Goal: Task Accomplishment & Management: Complete application form

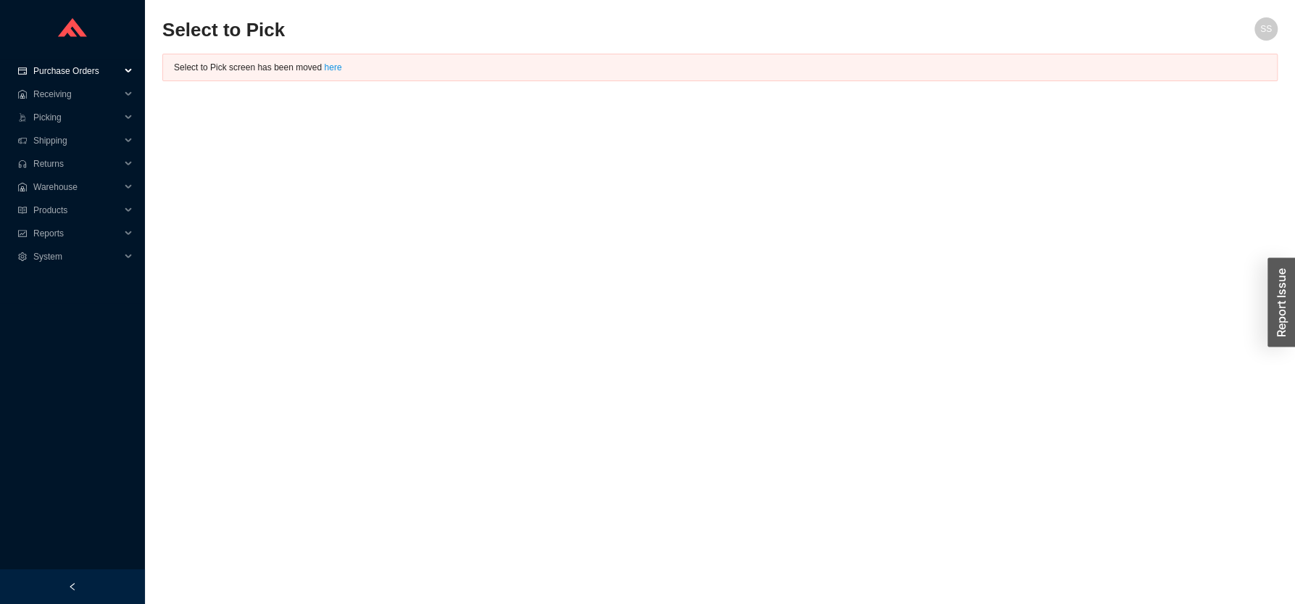
click at [69, 72] on span "Purchase Orders" at bounding box center [76, 70] width 87 height 23
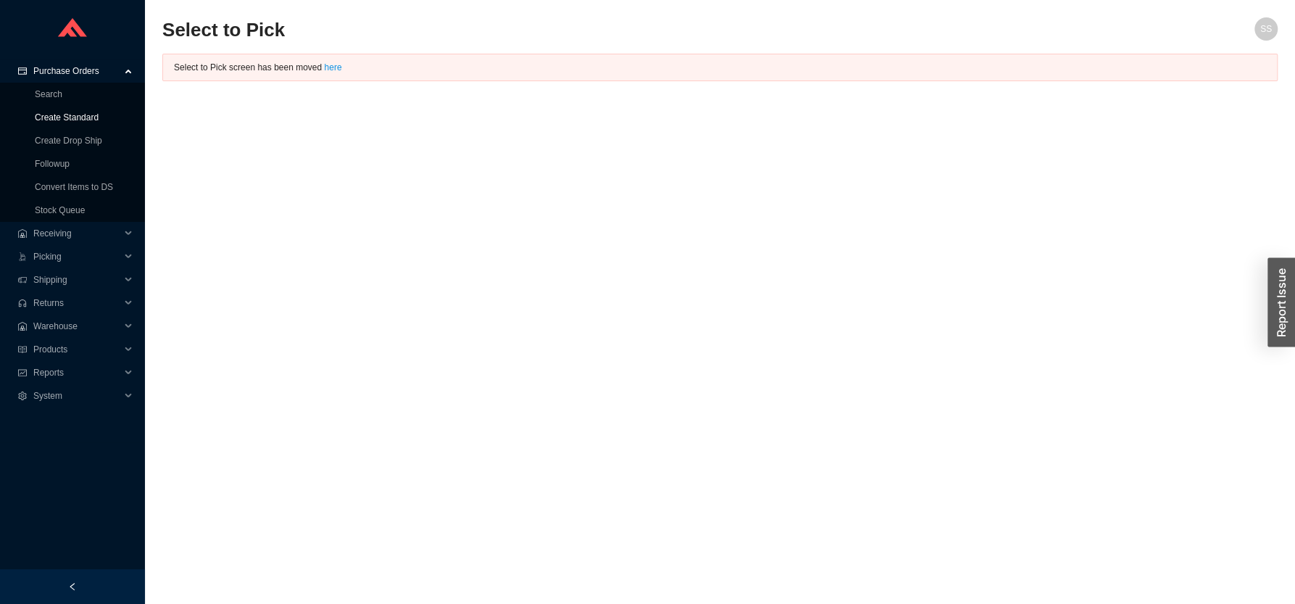
click at [64, 117] on link "Create Standard" at bounding box center [67, 117] width 64 height 10
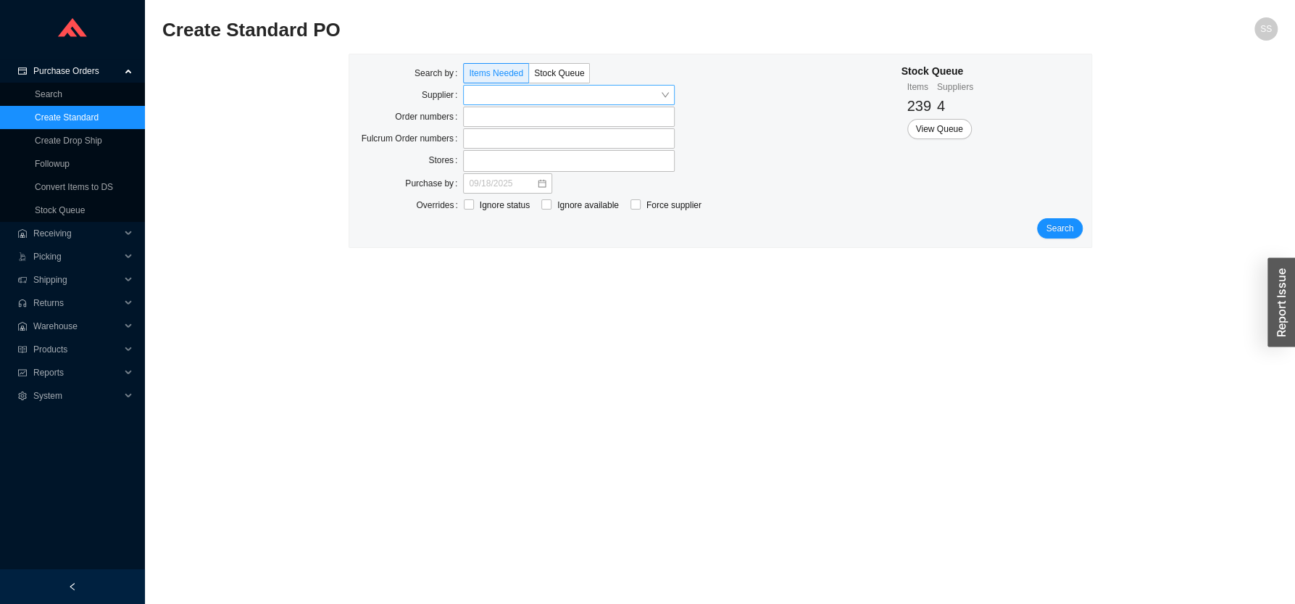
click at [517, 92] on input "search" at bounding box center [564, 95] width 191 height 19
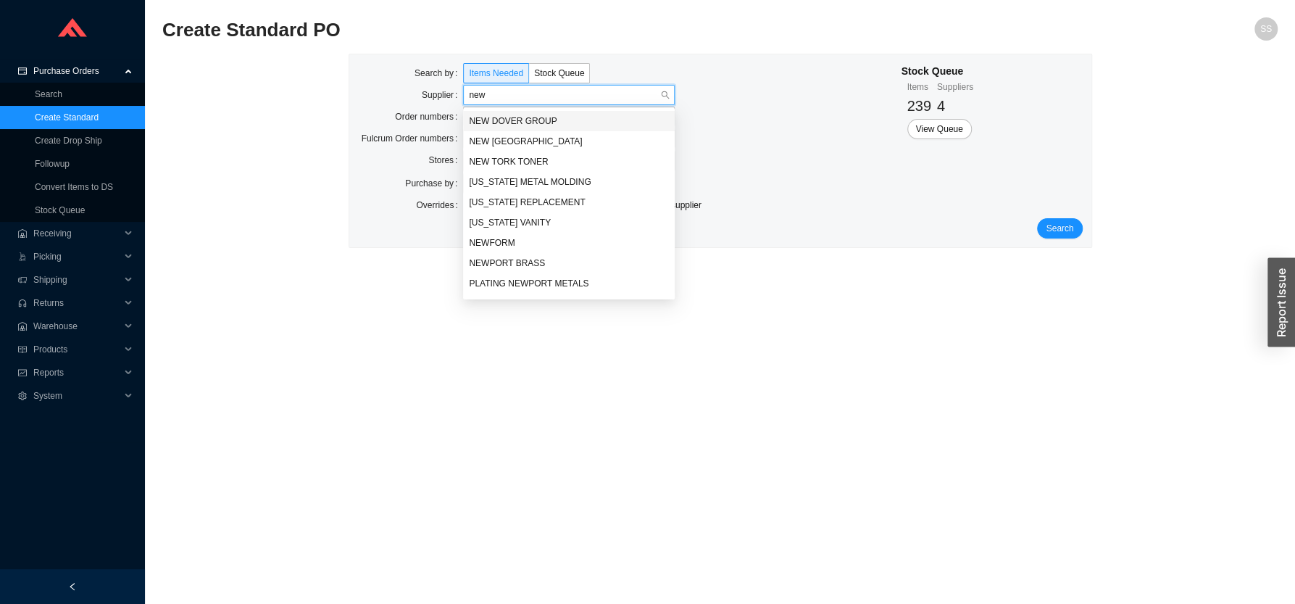
type input "newp"
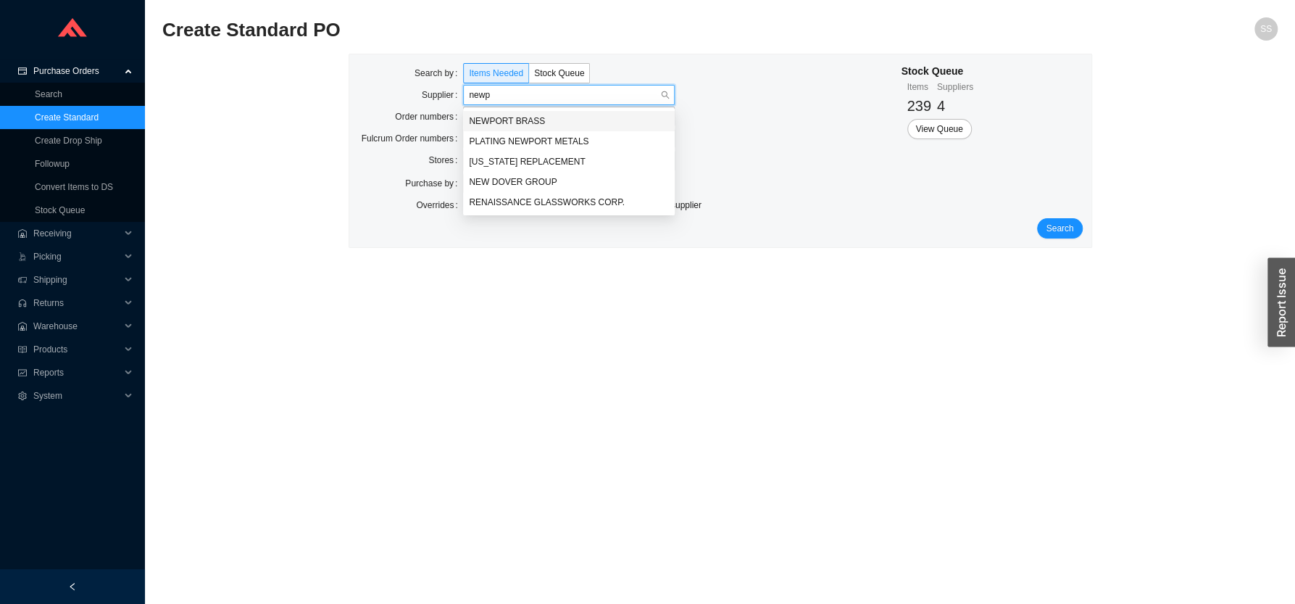
click at [518, 120] on div "NEWPORT BRASS" at bounding box center [569, 120] width 200 height 13
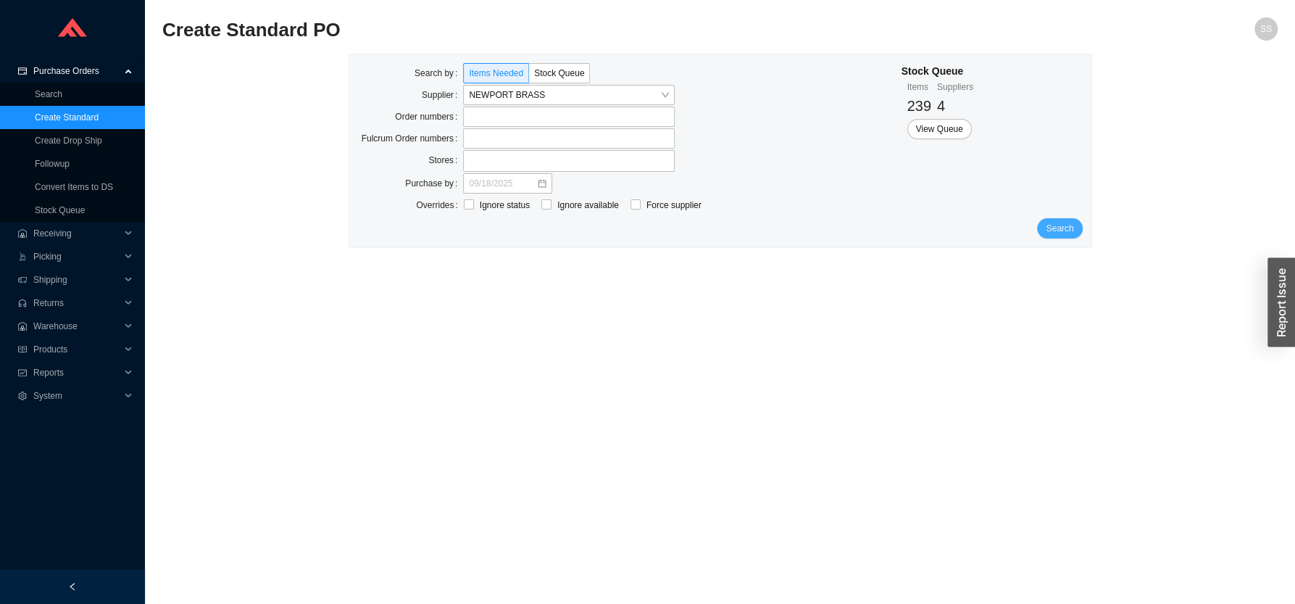
click at [1053, 235] on span "Search" at bounding box center [1060, 228] width 28 height 14
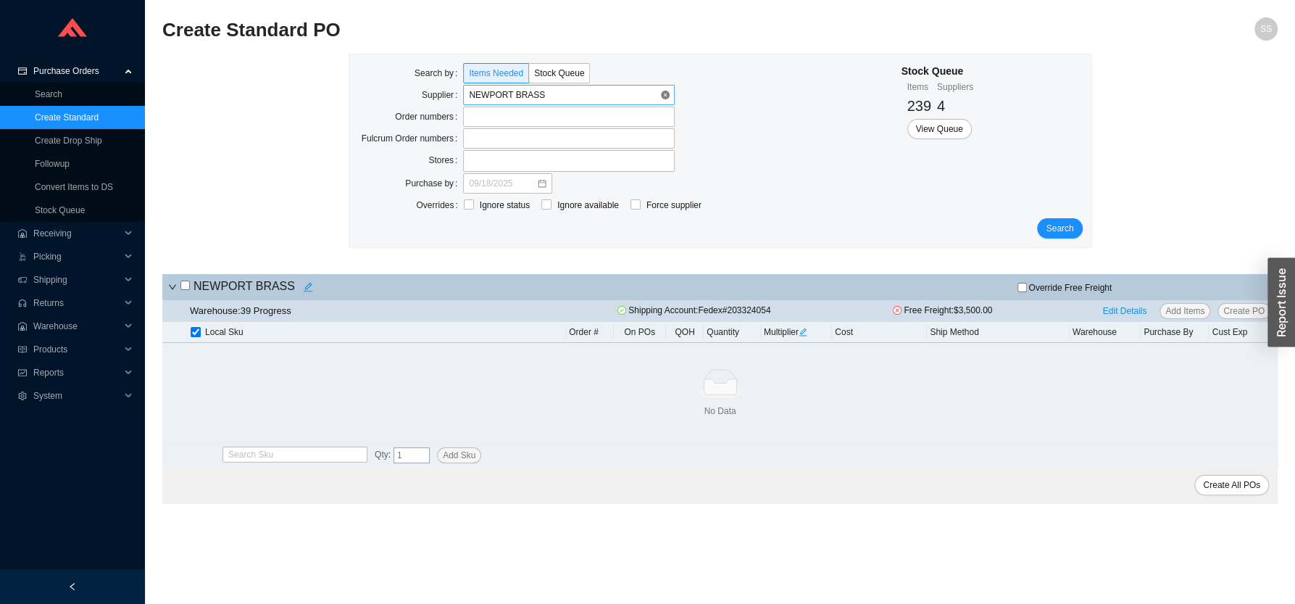
click at [553, 90] on span "NEWPORT BRASS" at bounding box center [569, 95] width 200 height 19
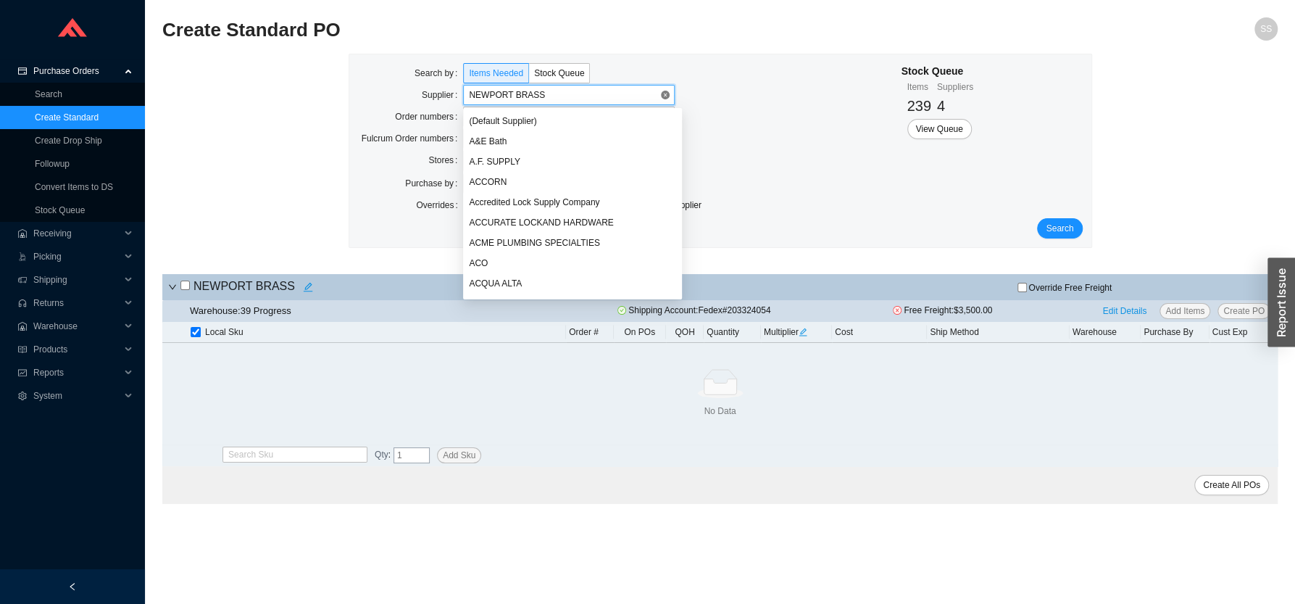
click at [545, 99] on span "NEWPORT BRASS" at bounding box center [569, 95] width 200 height 19
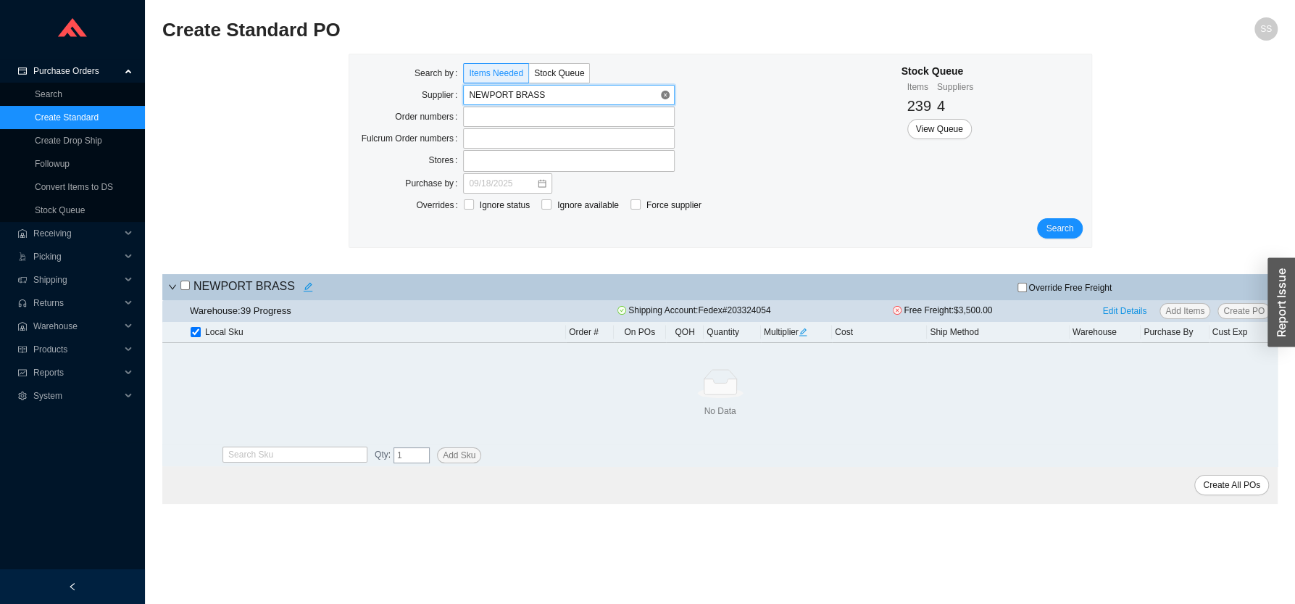
scroll to position [10303, 0]
click at [543, 99] on span "NEWPORT BRASS" at bounding box center [569, 95] width 200 height 19
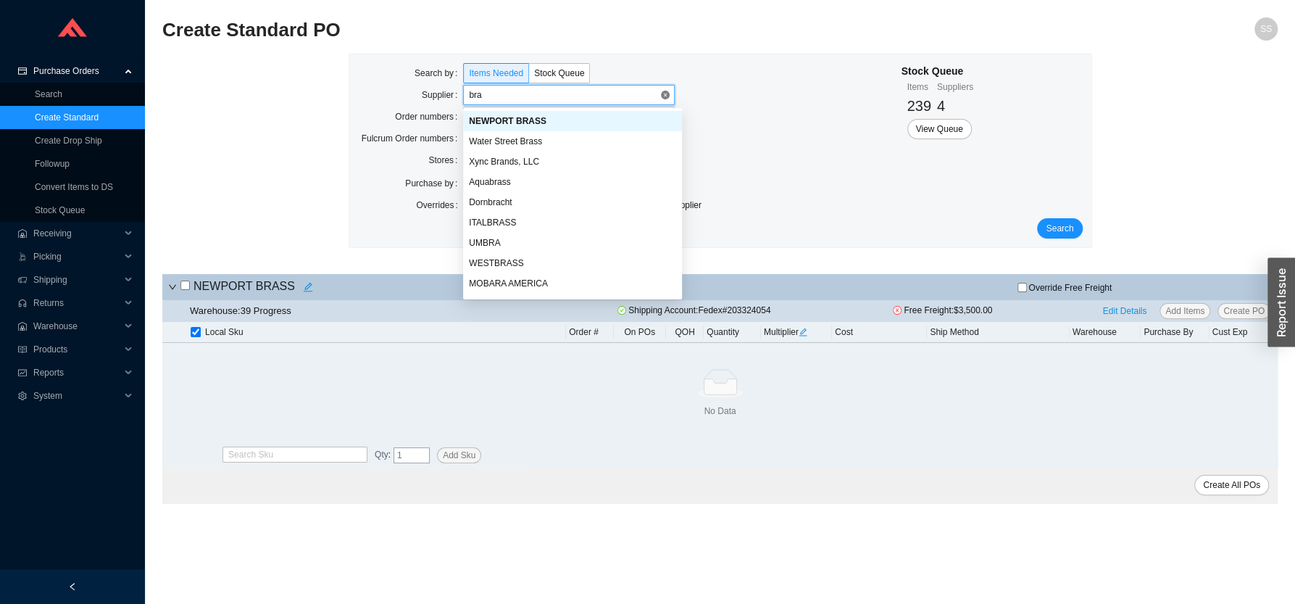
type input "bras"
click at [532, 122] on div "NEWPORT BRASS" at bounding box center [569, 120] width 200 height 13
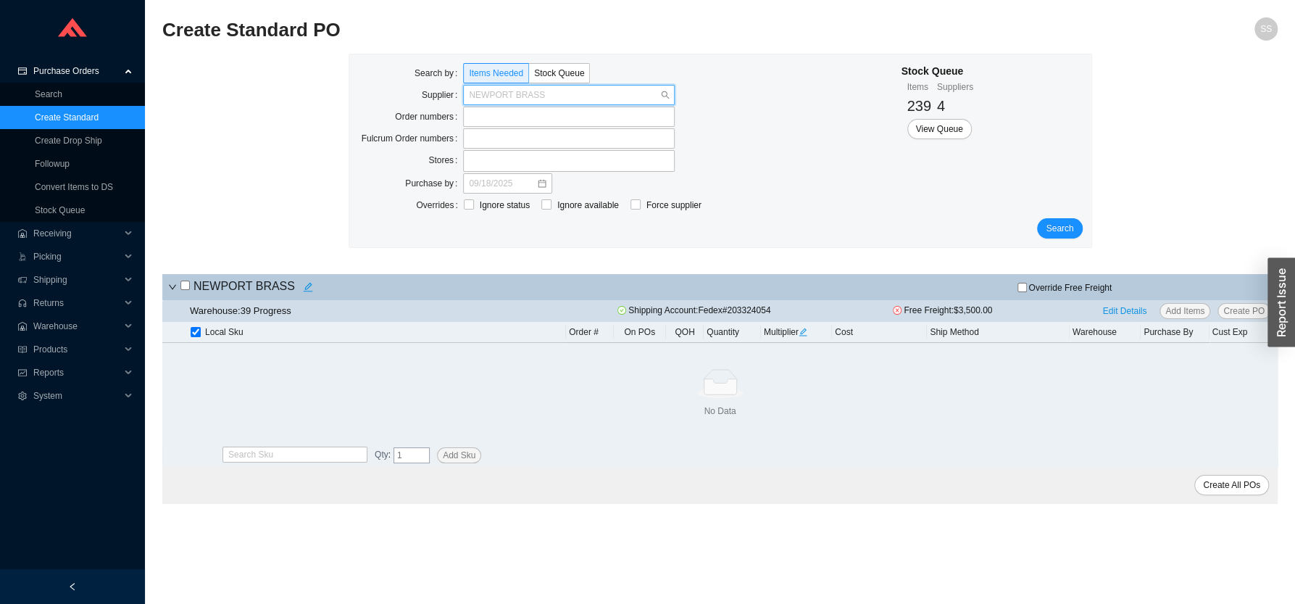
drag, startPoint x: 549, startPoint y: 94, endPoint x: 393, endPoint y: 101, distance: 155.2
click at [393, 101] on div "Supplier NEWPORT BRASS" at bounding box center [516, 95] width 317 height 20
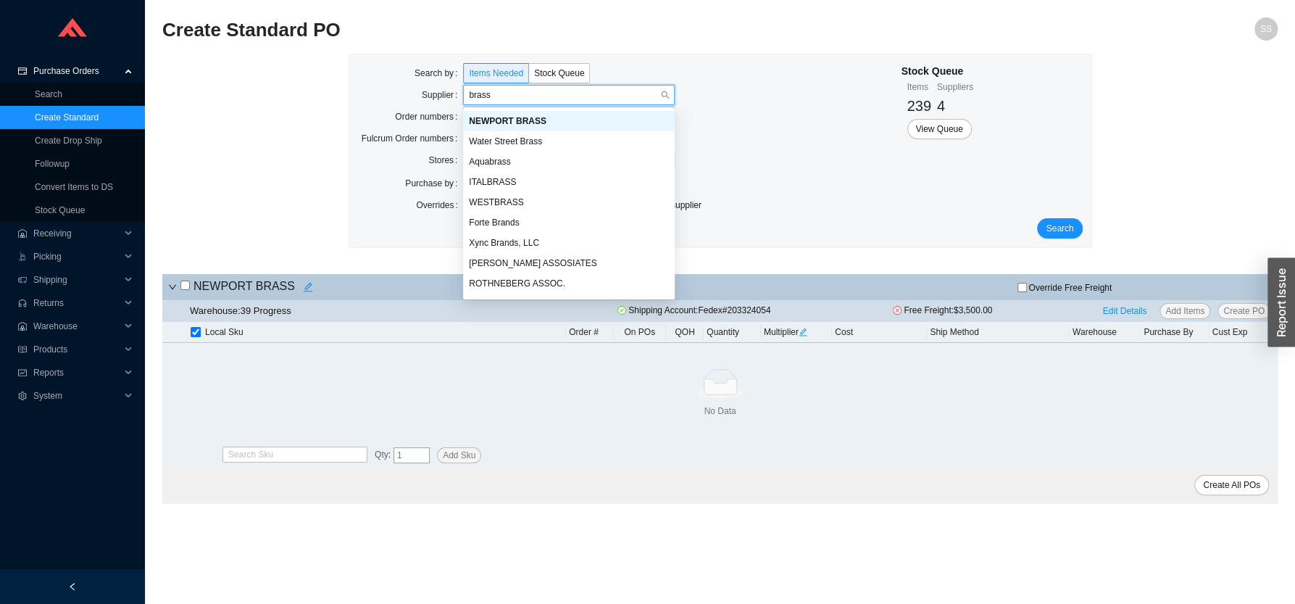
scroll to position [200, 0]
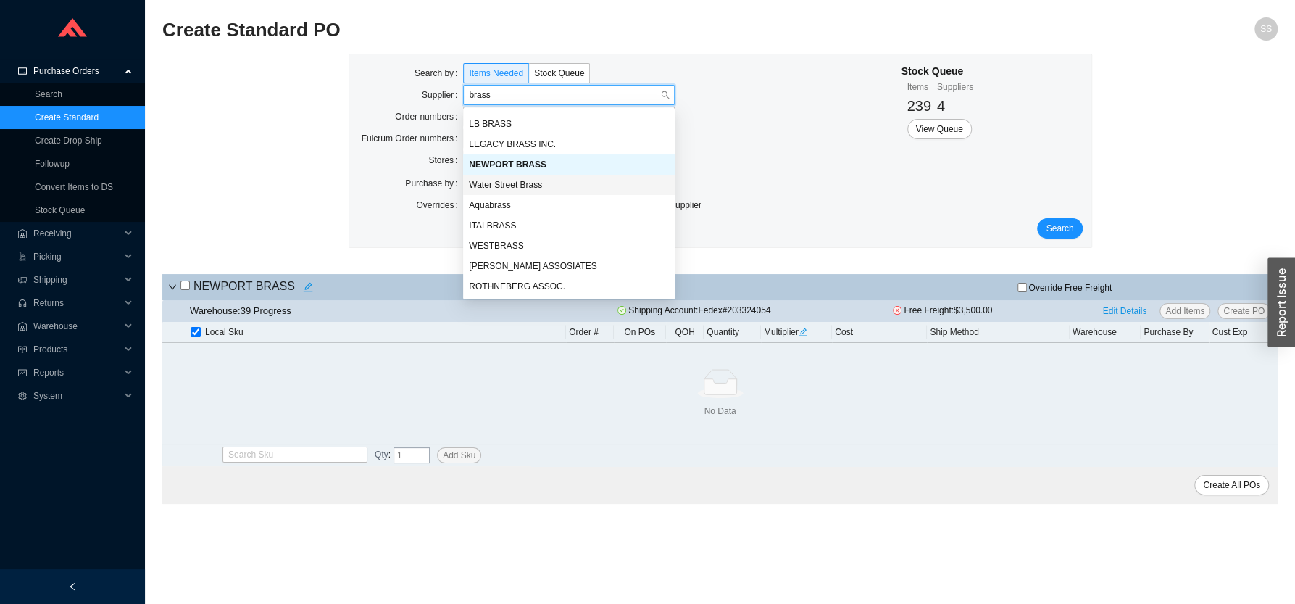
type input "brasst"
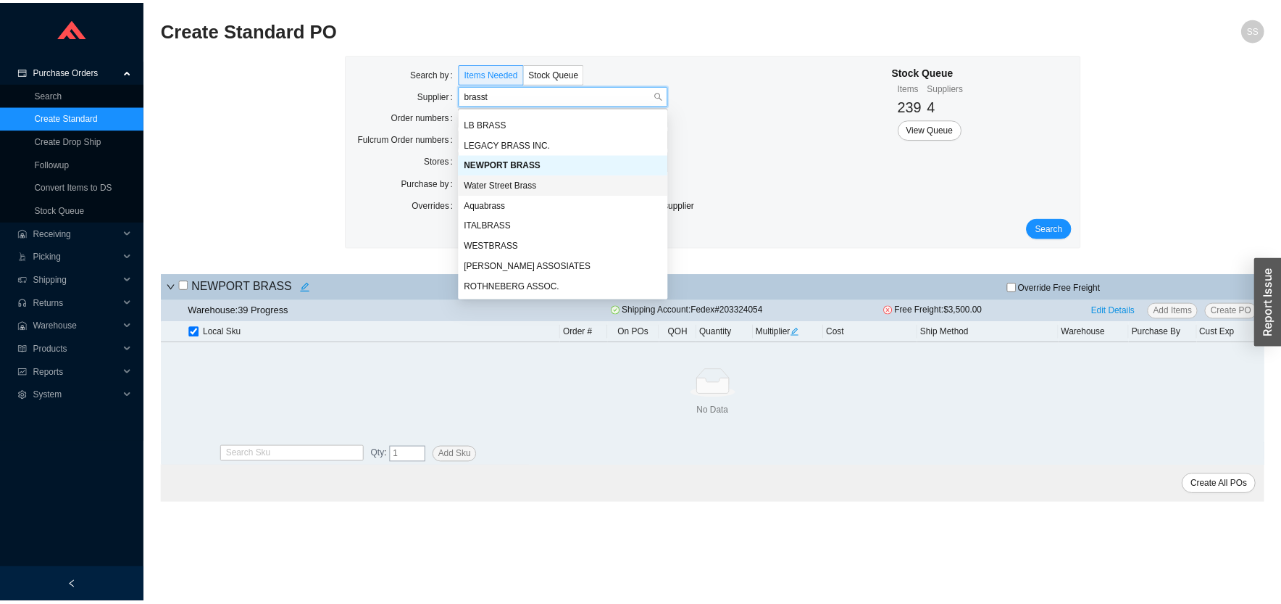
scroll to position [0, 0]
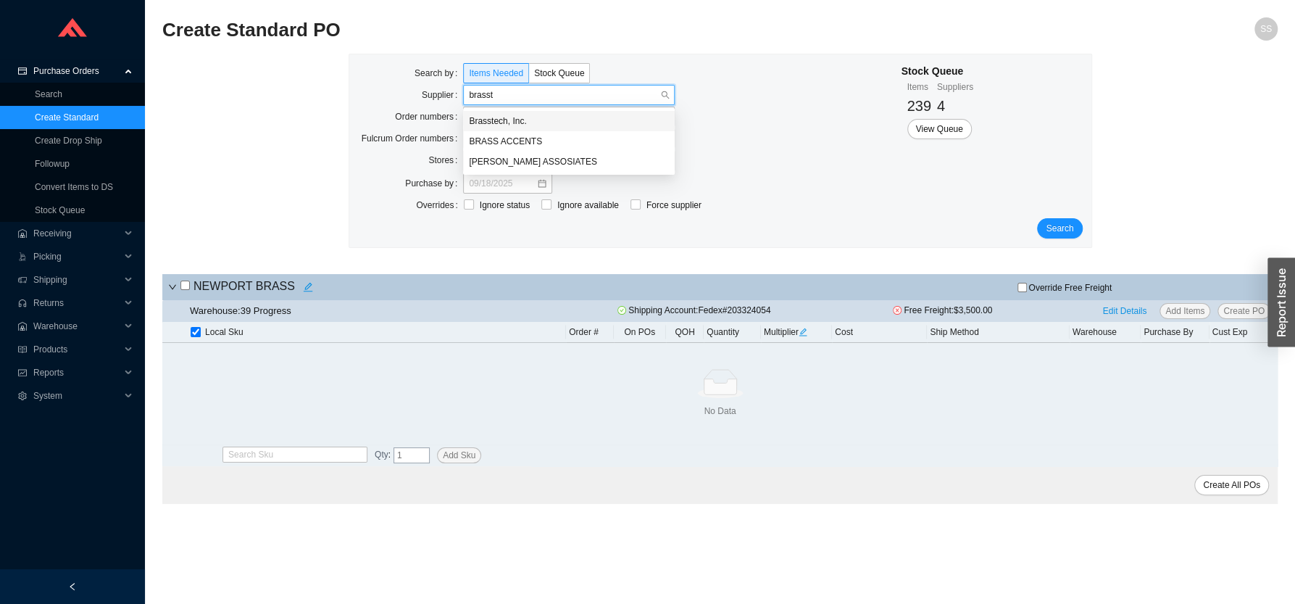
click at [505, 117] on div "Brasstech, Inc." at bounding box center [569, 120] width 200 height 13
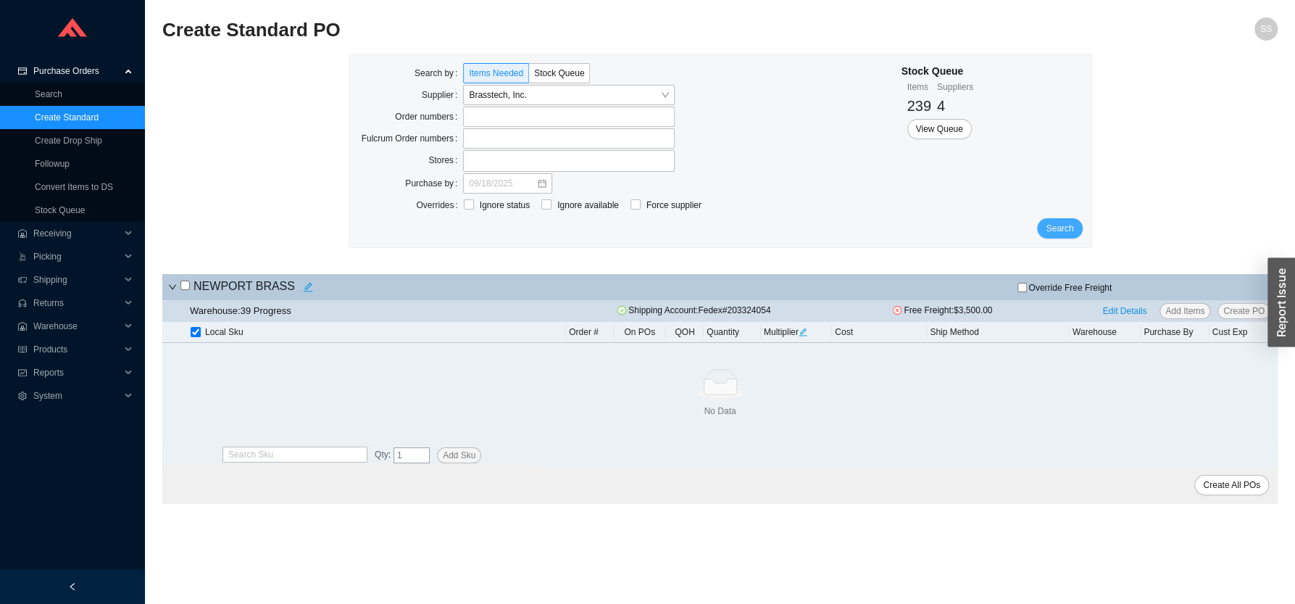
click at [1061, 221] on button "Search" at bounding box center [1059, 228] width 45 height 20
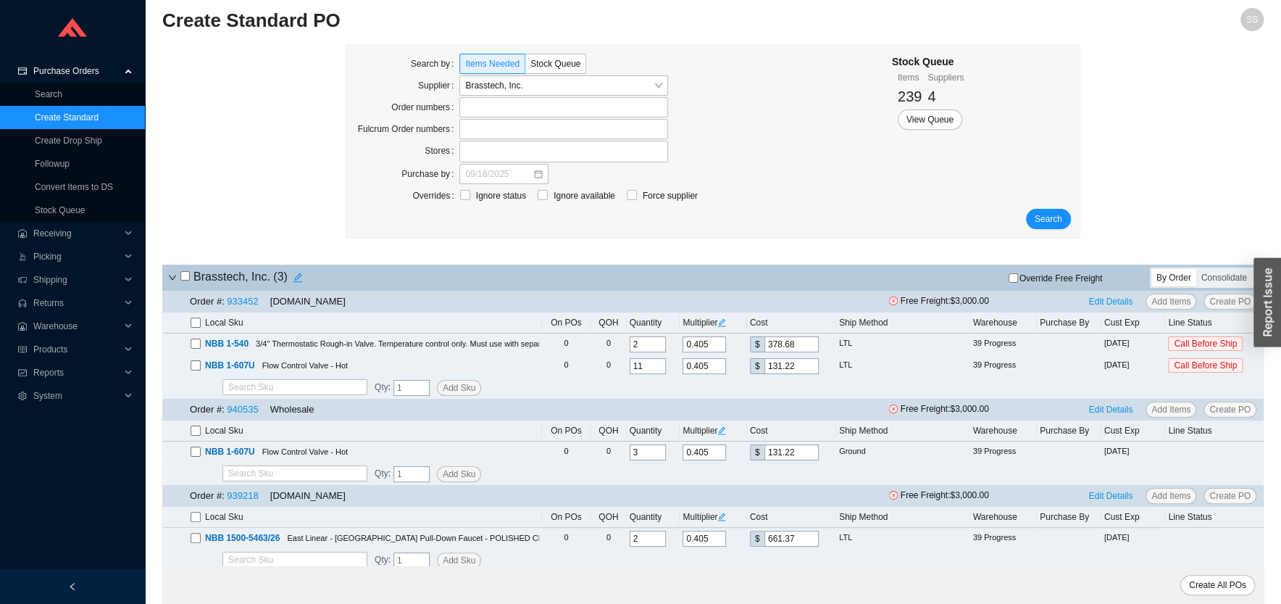
scroll to position [17, 0]
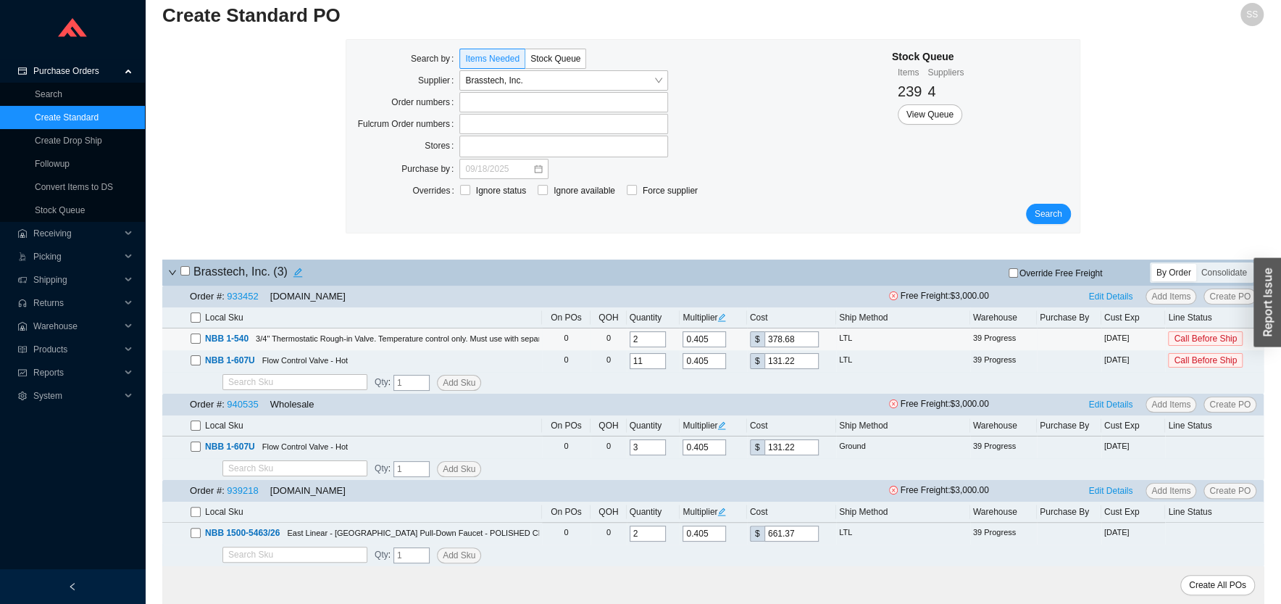
click at [194, 335] on input "checkbox" at bounding box center [196, 338] width 10 height 10
checkbox input "true"
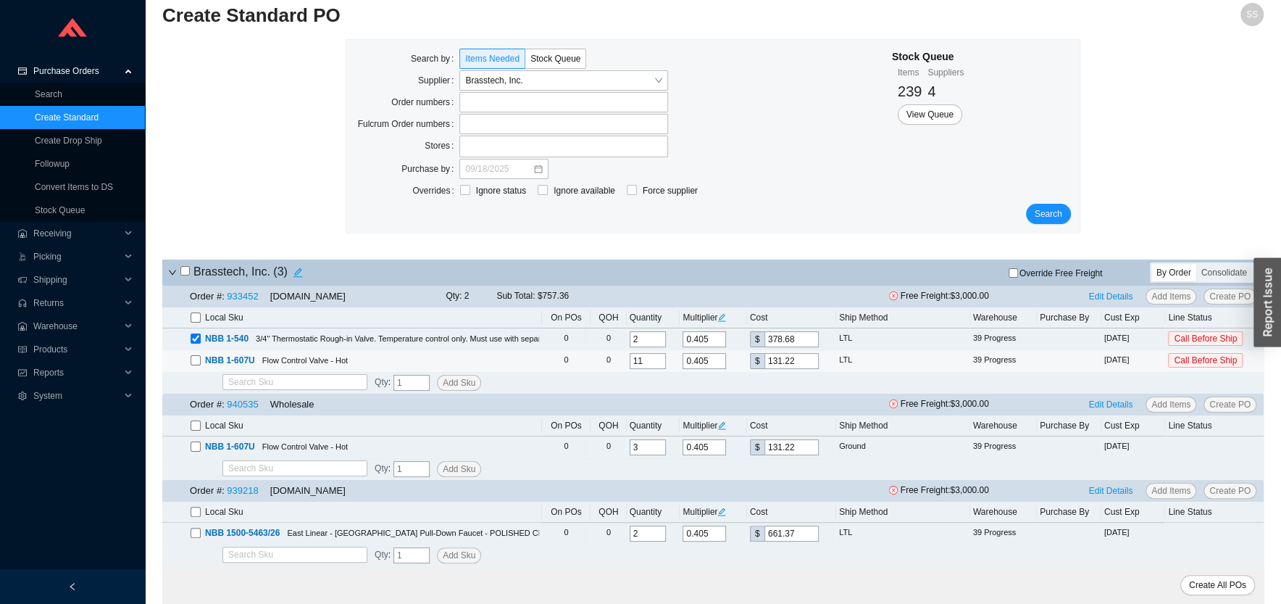
click at [197, 359] on input "checkbox" at bounding box center [196, 360] width 10 height 10
checkbox input "true"
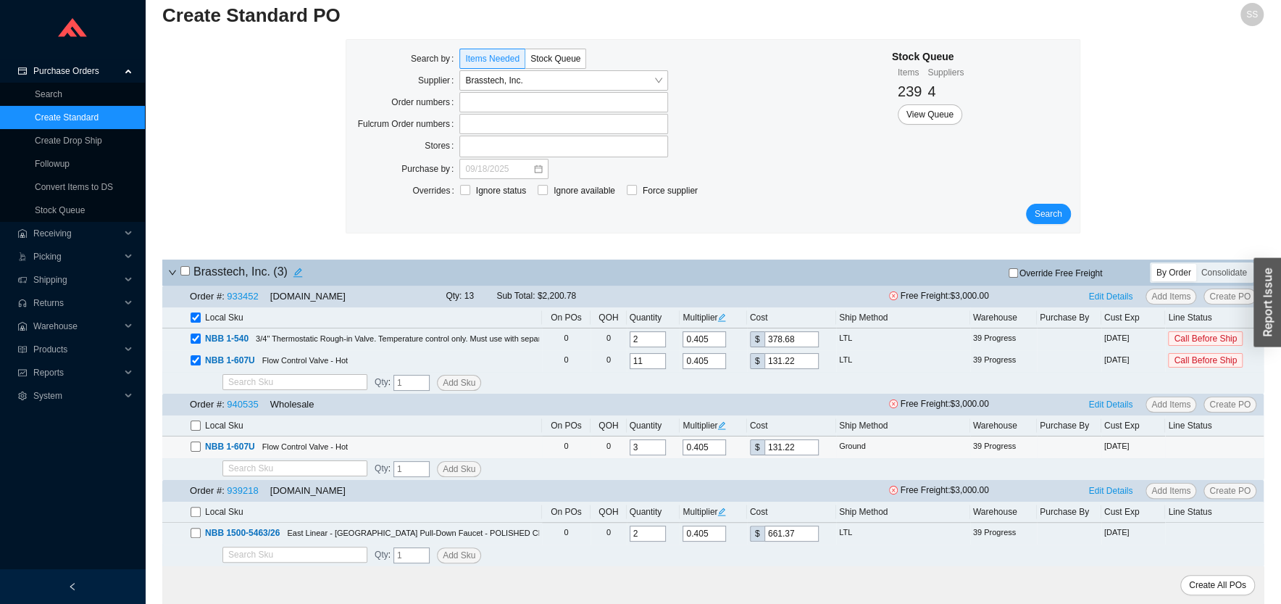
click at [193, 448] on input "checkbox" at bounding box center [196, 446] width 10 height 10
checkbox input "true"
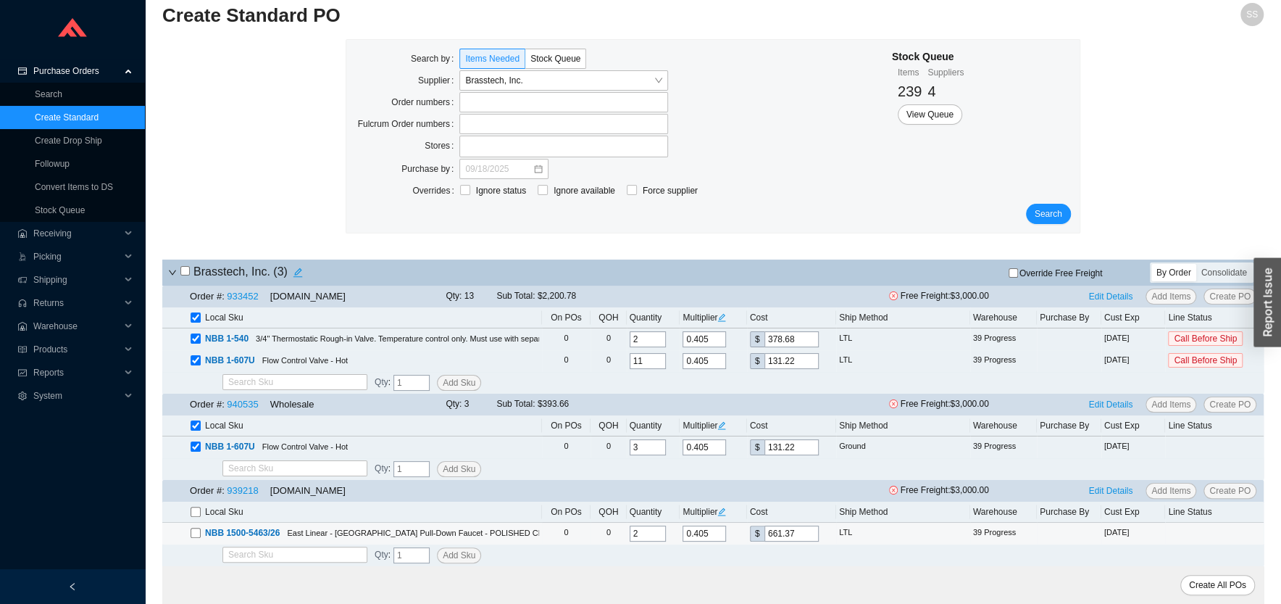
click at [196, 533] on input "checkbox" at bounding box center [196, 533] width 10 height 10
checkbox input "true"
click at [197, 533] on input "checkbox" at bounding box center [196, 533] width 10 height 10
checkbox input "false"
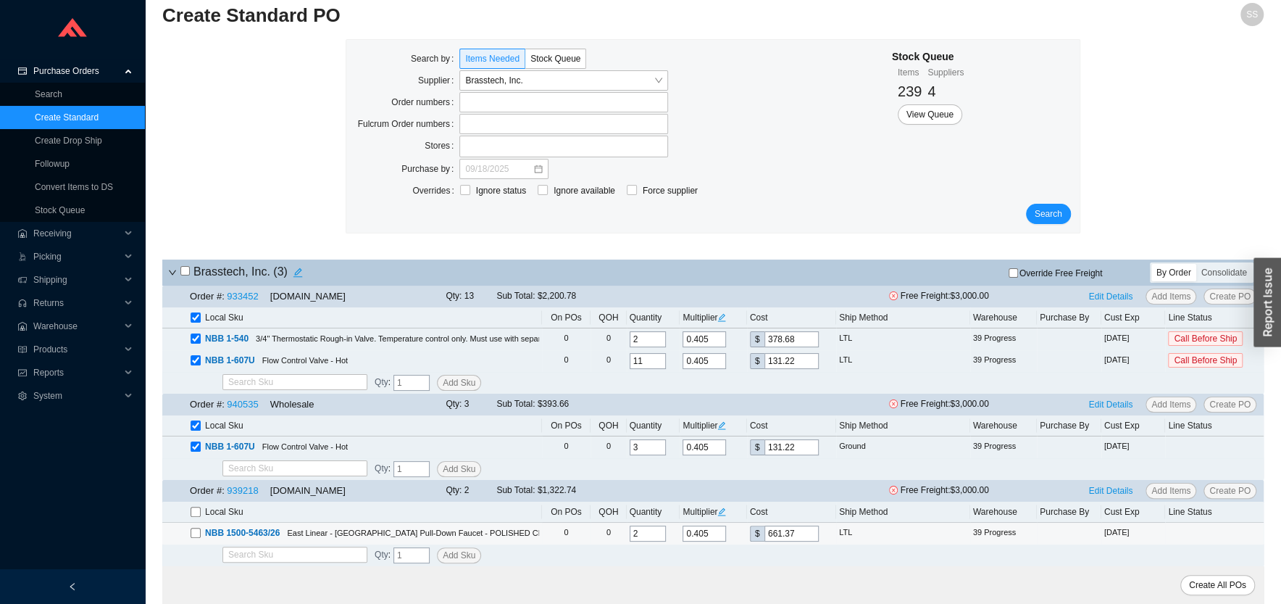
checkbox input "false"
click at [1117, 296] on span "Edit Details" at bounding box center [1111, 296] width 44 height 14
select select "6"
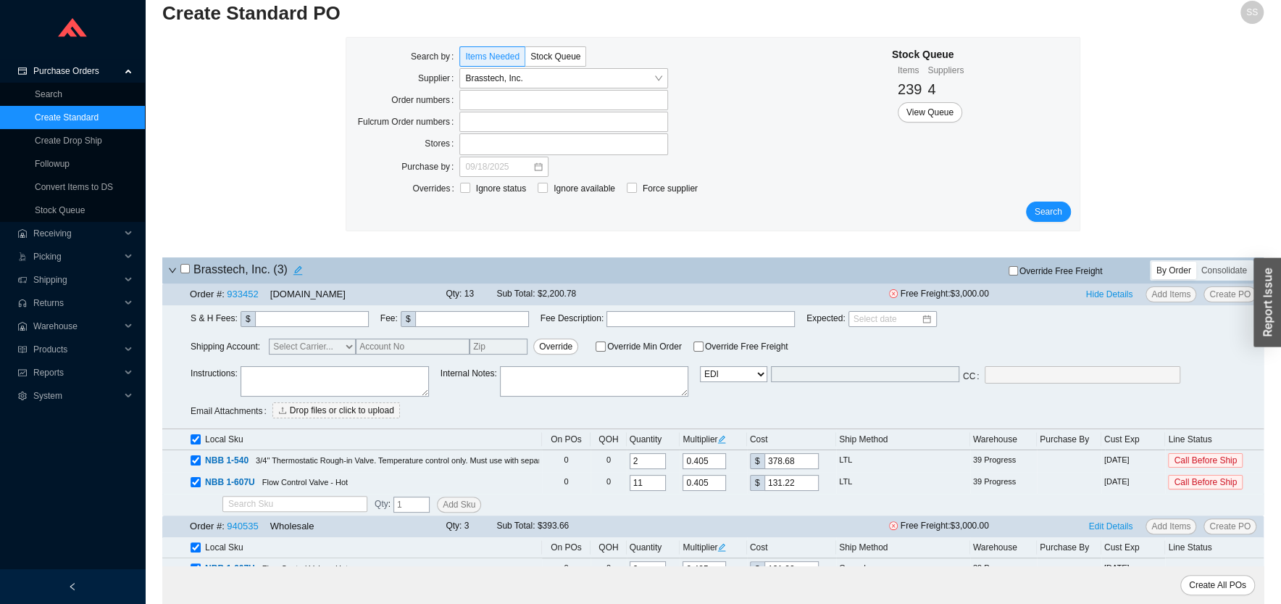
click at [288, 379] on textarea at bounding box center [335, 381] width 188 height 30
click at [298, 377] on textarea "ship asap please" at bounding box center [335, 381] width 188 height 30
click at [297, 377] on textarea "ship asap please" at bounding box center [335, 381] width 188 height 30
click at [291, 372] on textarea "ship asap please" at bounding box center [335, 381] width 188 height 30
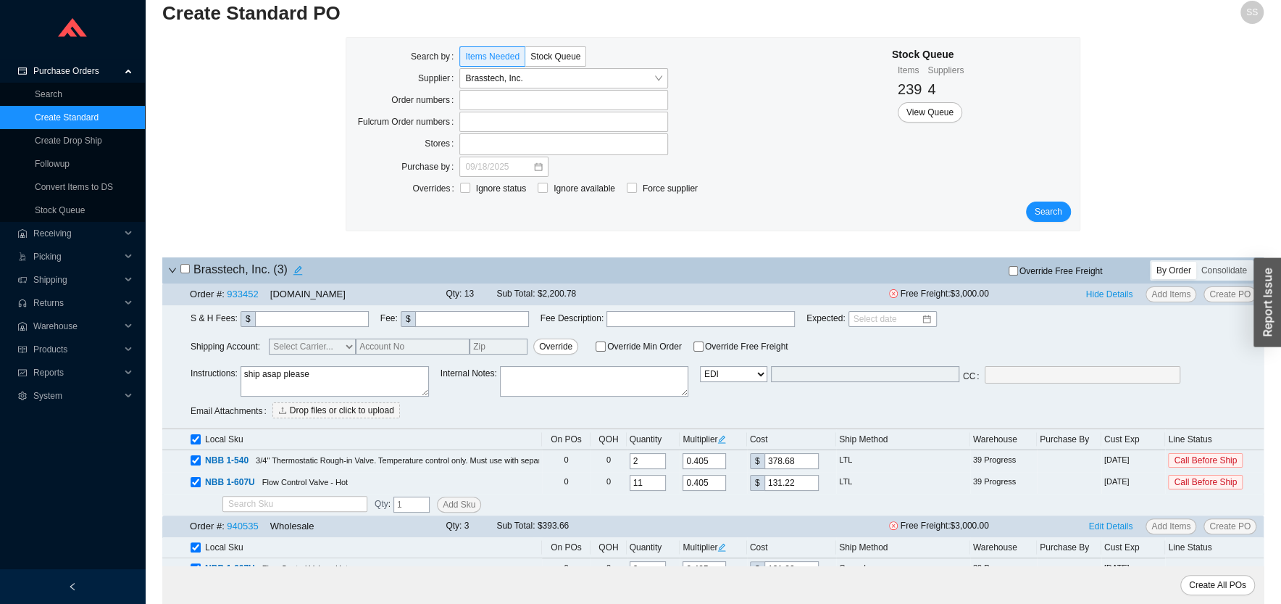
click at [291, 372] on textarea "ship asap please" at bounding box center [335, 381] width 188 height 30
click at [243, 374] on textarea "ship asap" at bounding box center [335, 381] width 188 height 30
paste textarea "please"
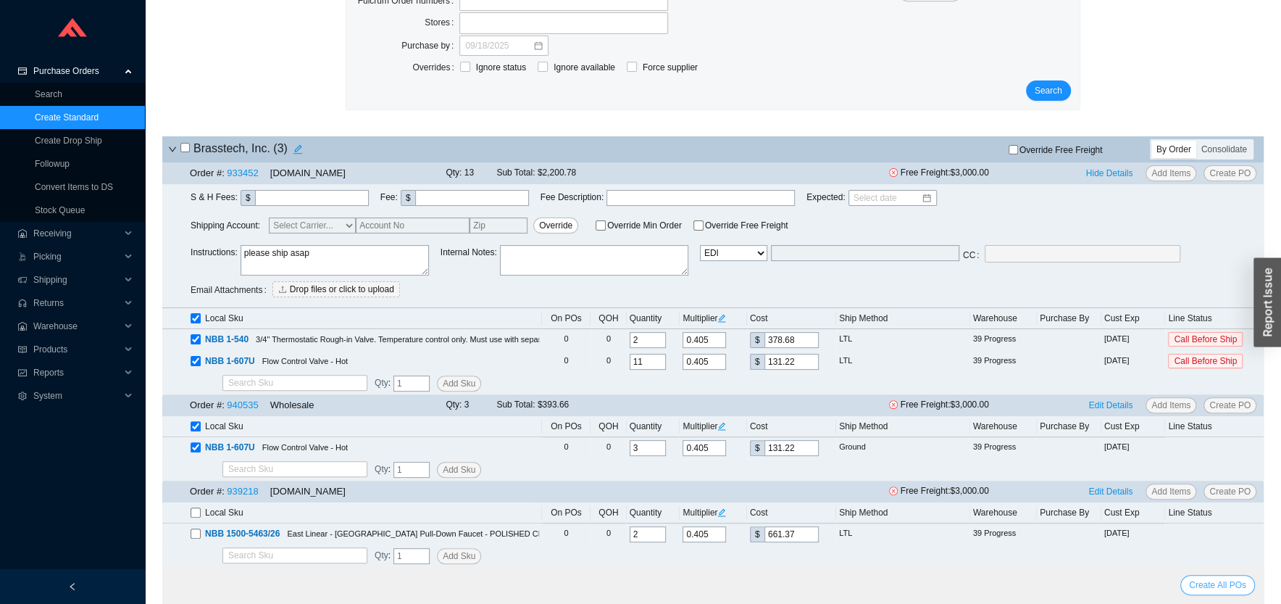
type textarea "please ship asap"
click at [1217, 584] on span "Create All POs" at bounding box center [1217, 585] width 57 height 14
select select "6"
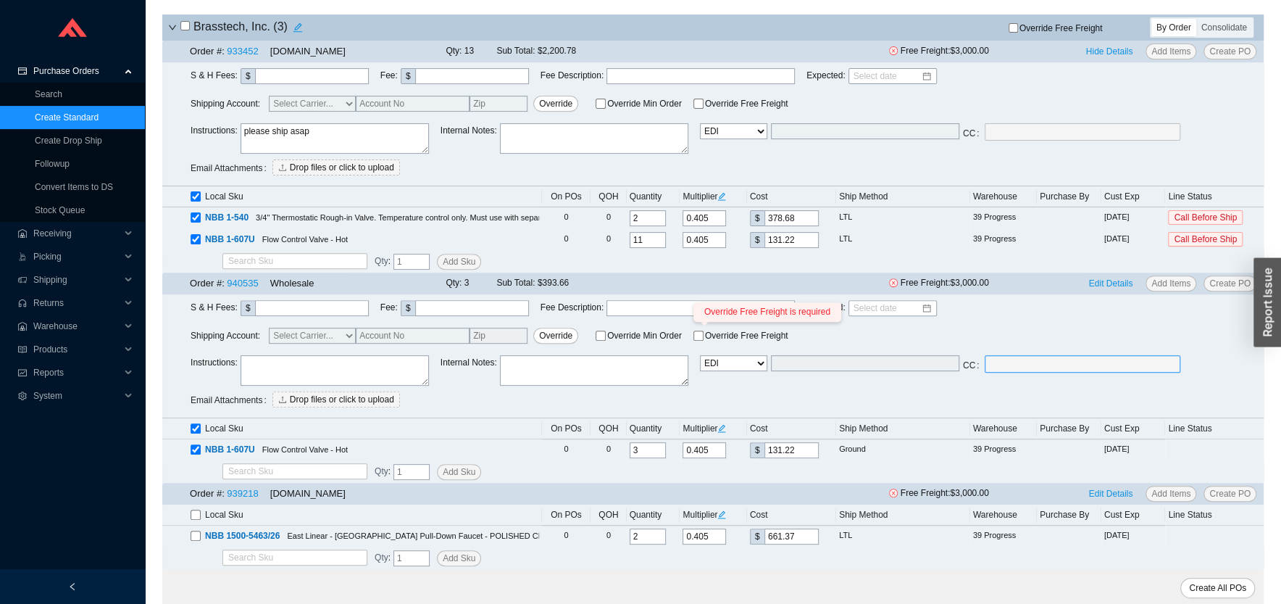
scroll to position [0, 0]
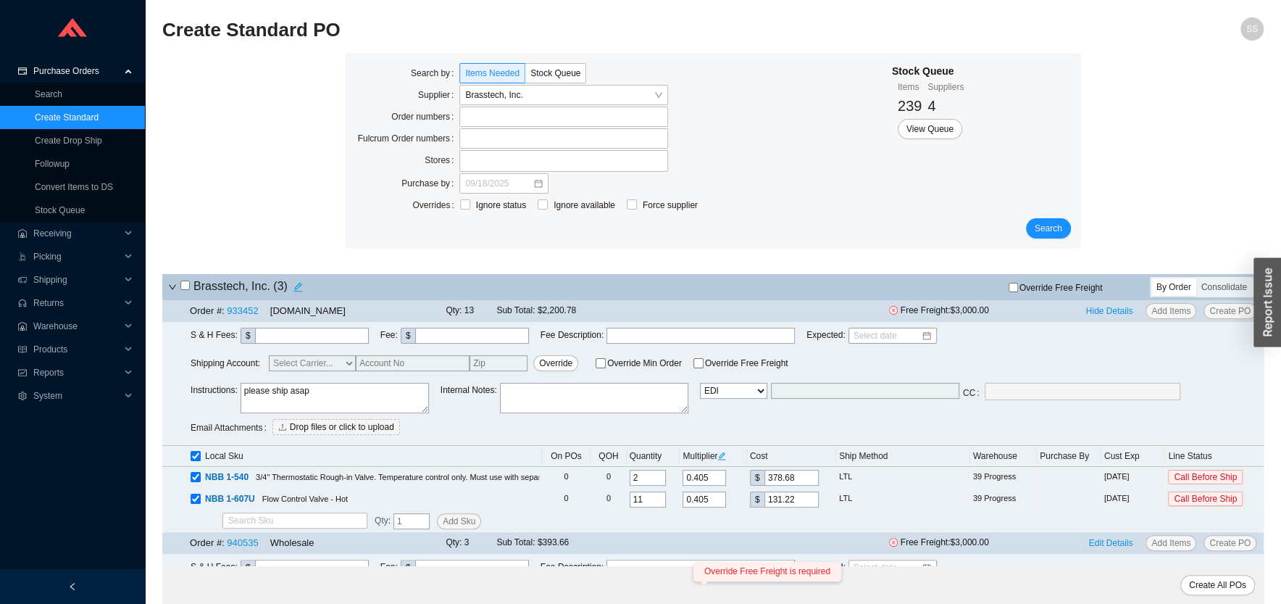
click at [186, 284] on input "checkbox" at bounding box center [184, 284] width 9 height 9
checkbox input "true"
click at [693, 368] on input "Override Free Freight Override Free Freight must be one of the following values…" at bounding box center [698, 363] width 10 height 10
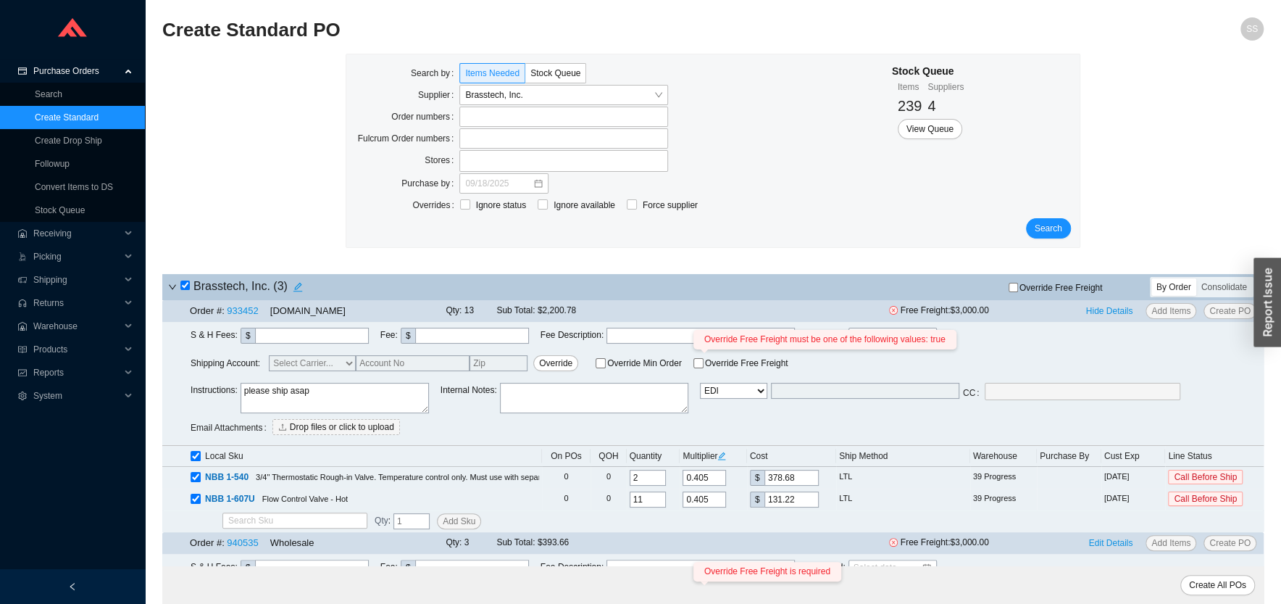
checkbox input "true"
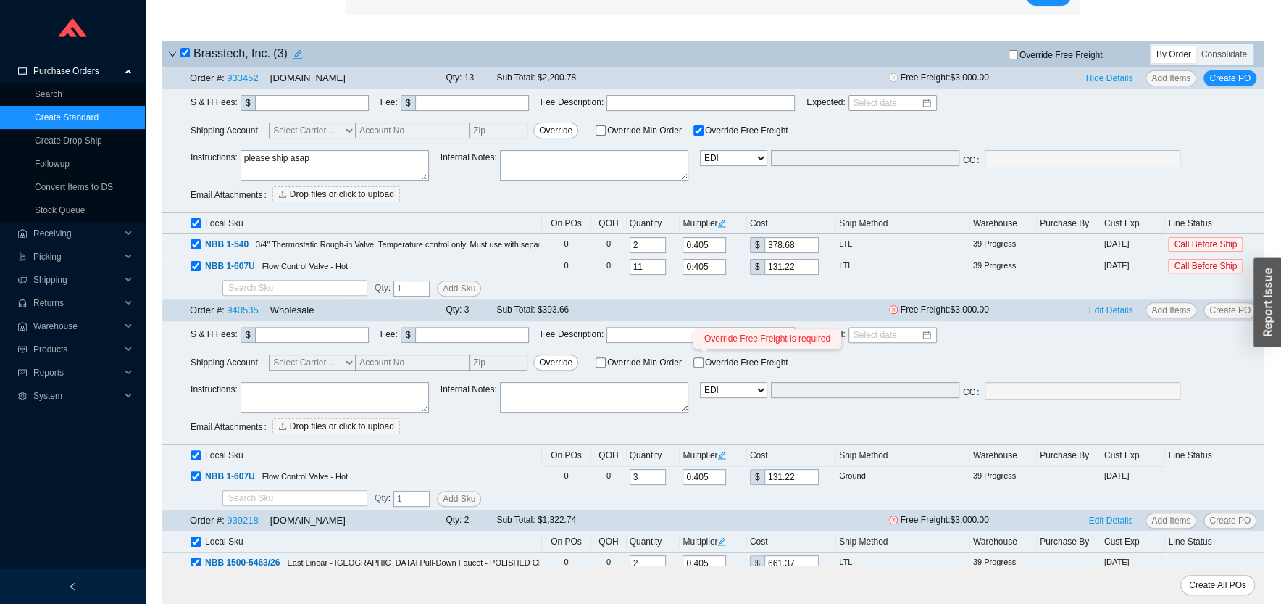
scroll to position [259, 0]
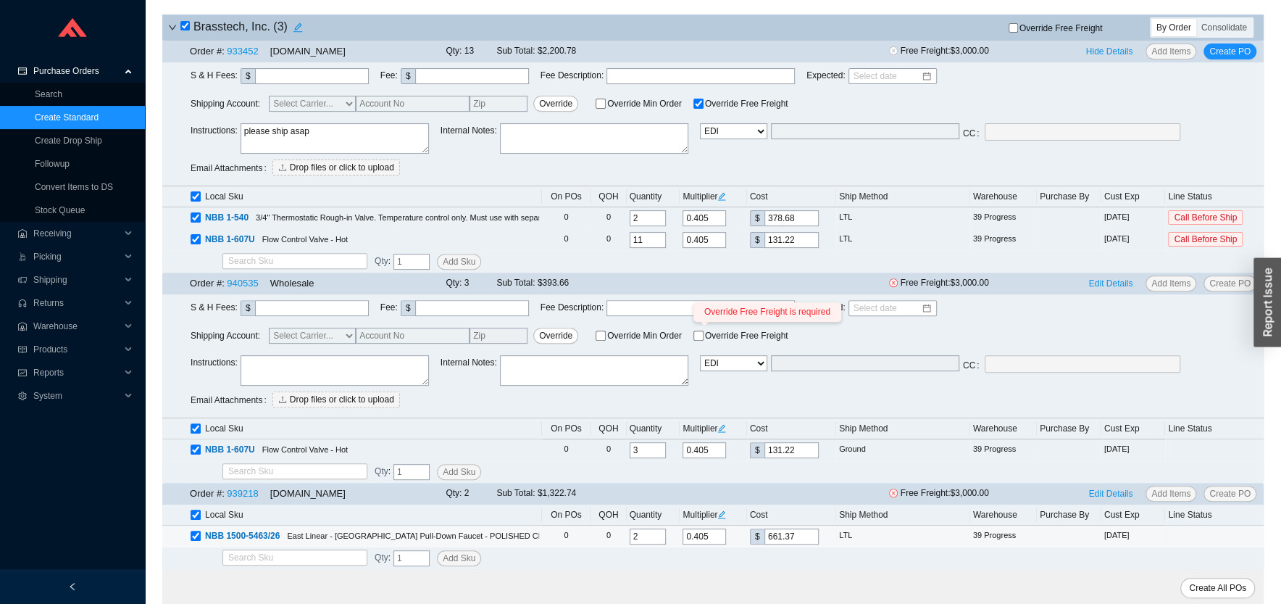
click at [196, 528] on div "NBB 1500-5463/26 East Linear - [GEOGRAPHIC_DATA] Pull-Down Faucet - POLISHED CH…" at bounding box center [365, 535] width 349 height 14
click at [190, 505] on th "Local Sku" at bounding box center [352, 514] width 380 height 21
click at [183, 22] on h4 "Brasstech, Inc. ( 3 )" at bounding box center [244, 27] width 128 height 20
click at [185, 27] on input "checkbox" at bounding box center [184, 25] width 9 height 9
checkbox input "false"
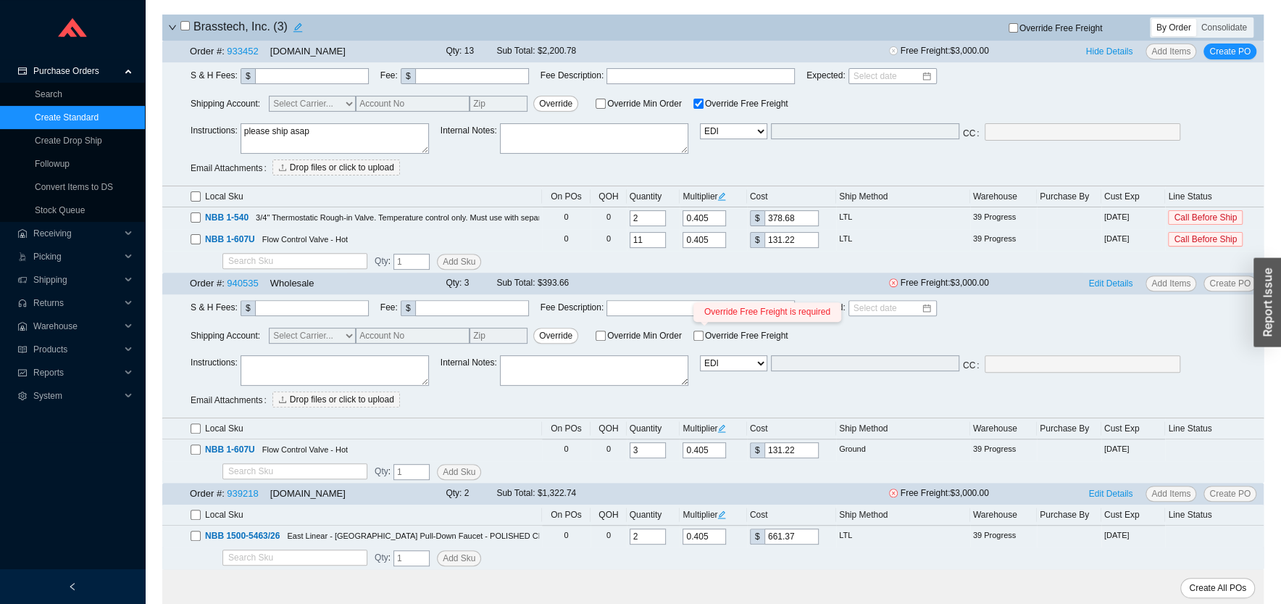
checkbox input "false"
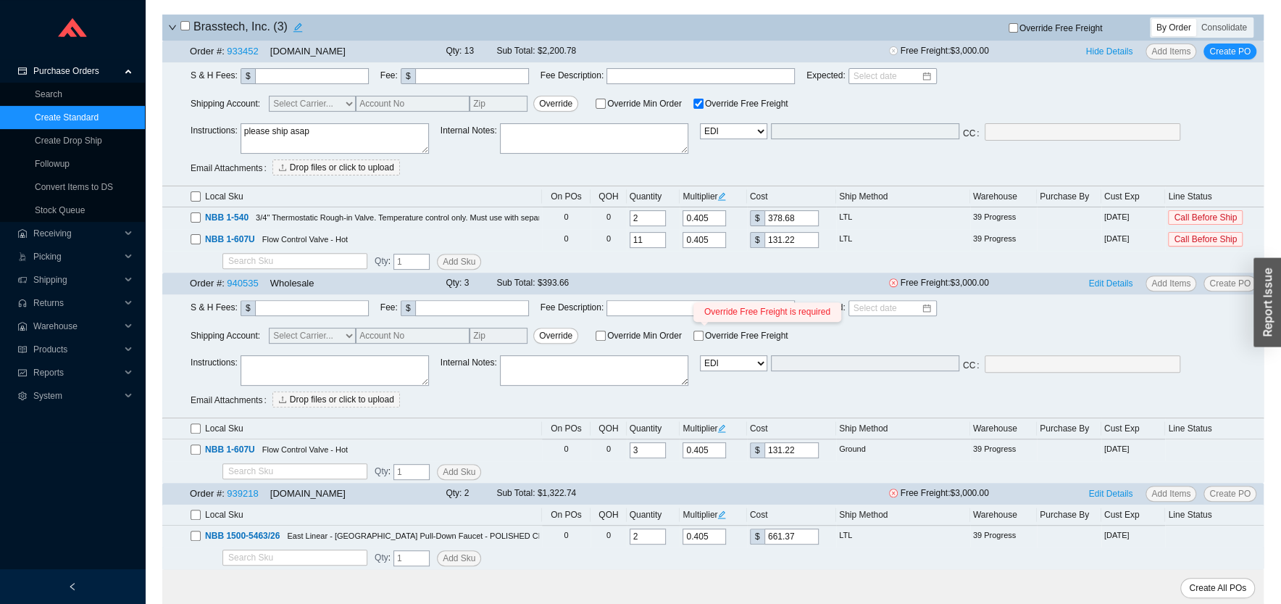
checkbox input "false"
click at [192, 190] on label at bounding box center [196, 196] width 10 height 14
click at [192, 191] on input "checkbox" at bounding box center [196, 196] width 10 height 10
checkbox input "true"
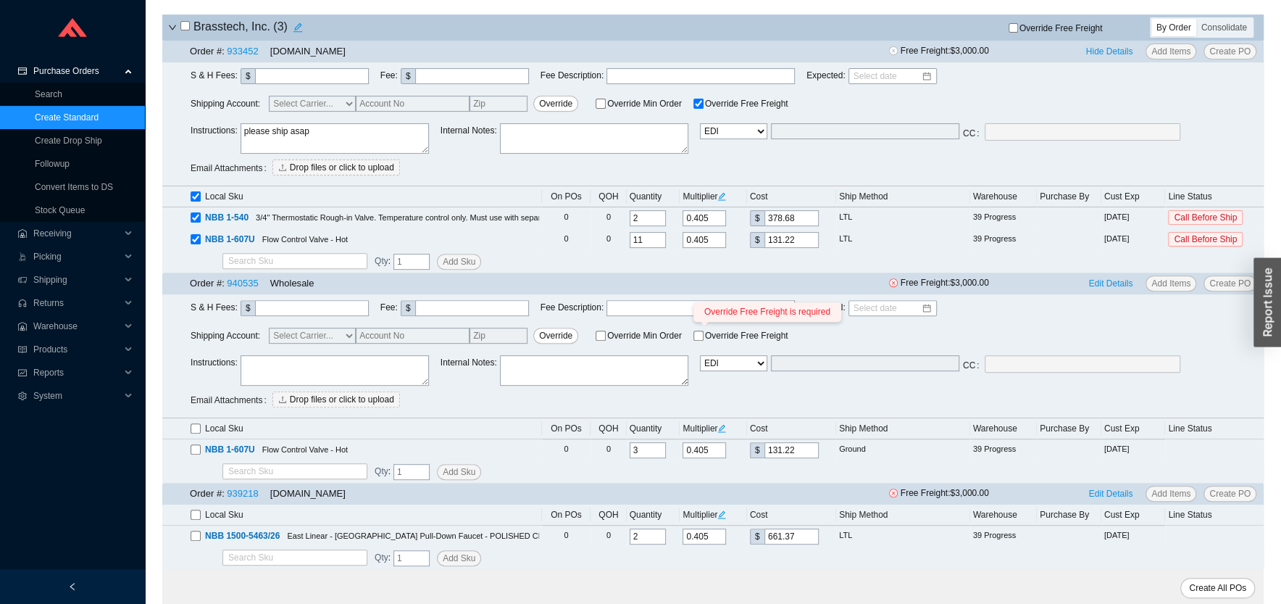
checkbox input "true"
click at [191, 428] on input "checkbox" at bounding box center [196, 428] width 10 height 10
checkbox input "true"
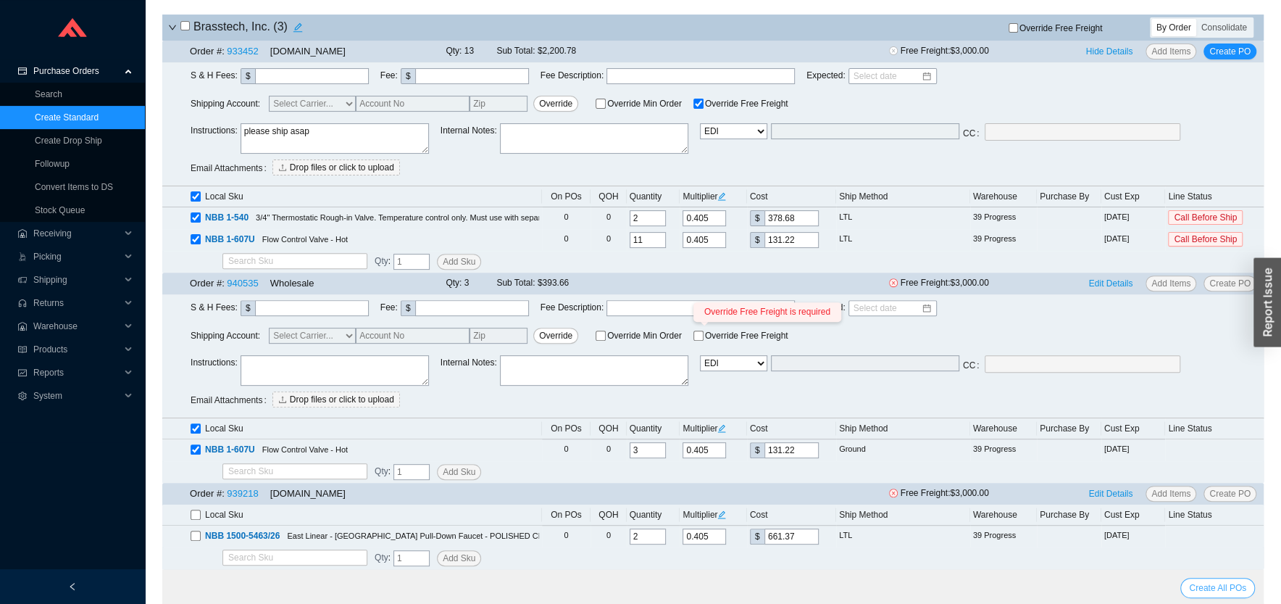
click at [1212, 585] on span "Create All POs" at bounding box center [1217, 587] width 57 height 14
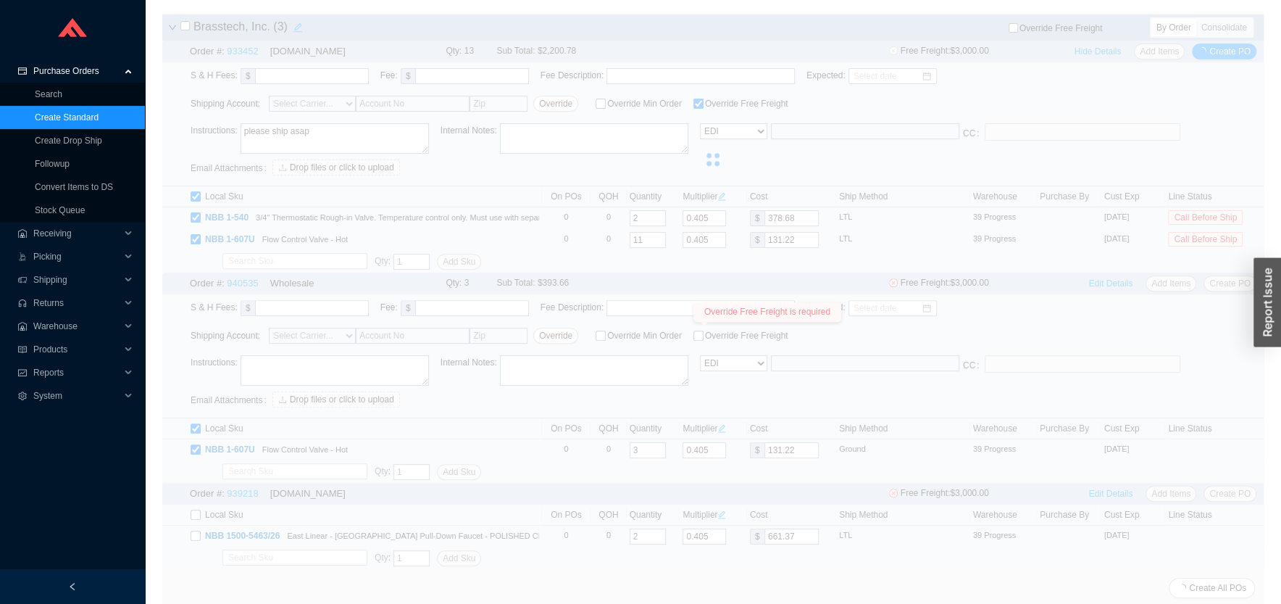
select select "6"
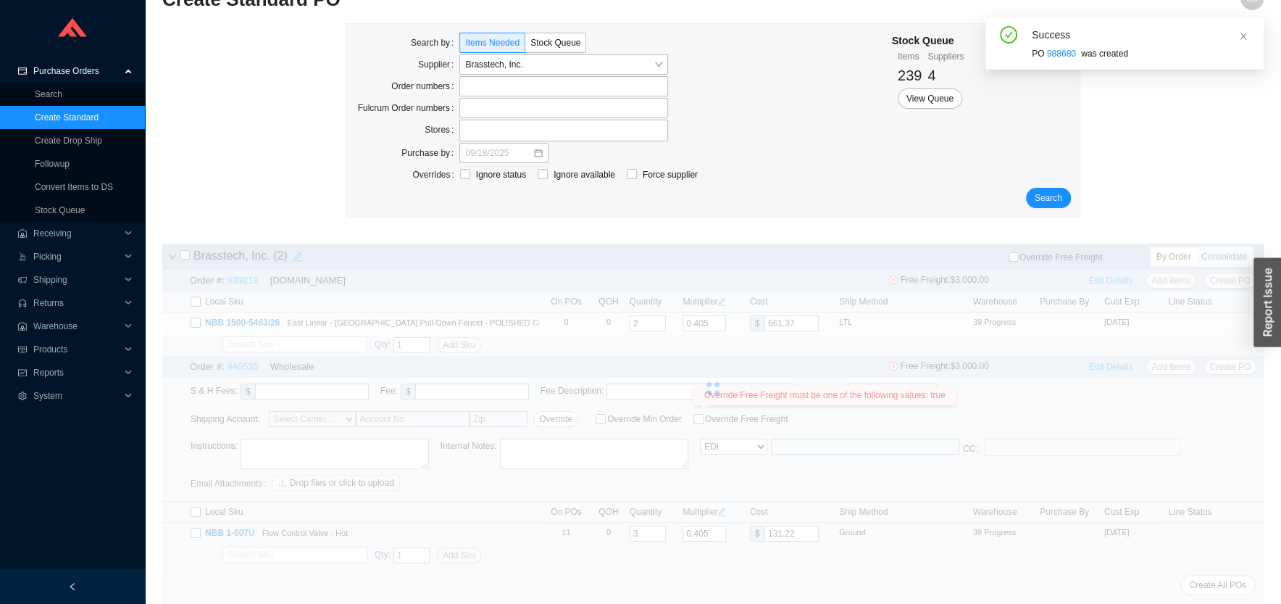
scroll to position [30, 0]
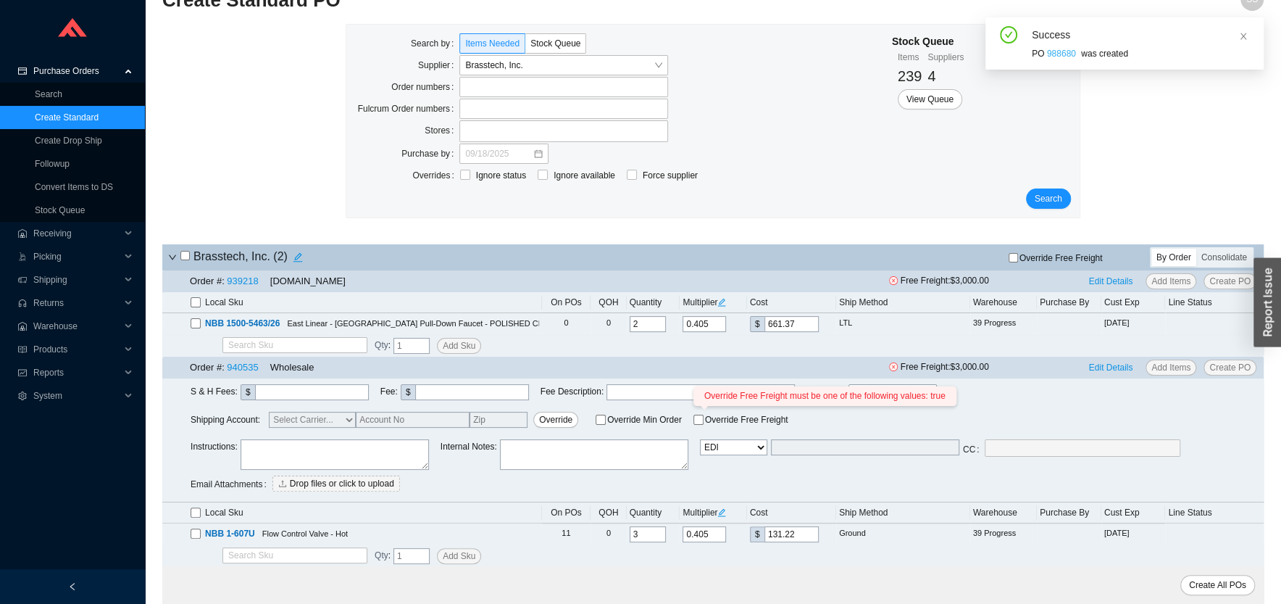
click at [1062, 51] on link "988680" at bounding box center [1061, 54] width 29 height 10
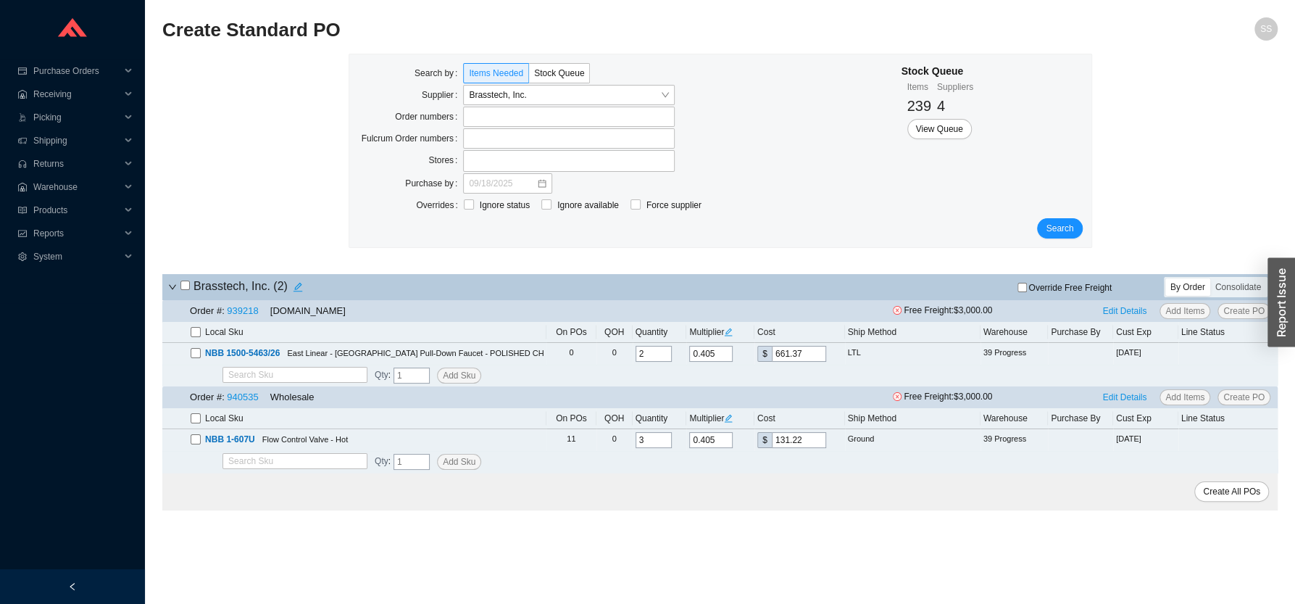
click at [193, 420] on input "checkbox" at bounding box center [196, 418] width 10 height 10
checkbox input "true"
drag, startPoint x: 1029, startPoint y: 284, endPoint x: 1025, endPoint y: 292, distance: 9.1
click at [1028, 284] on div "Override Free Freight" at bounding box center [1019, 287] width 230 height 14
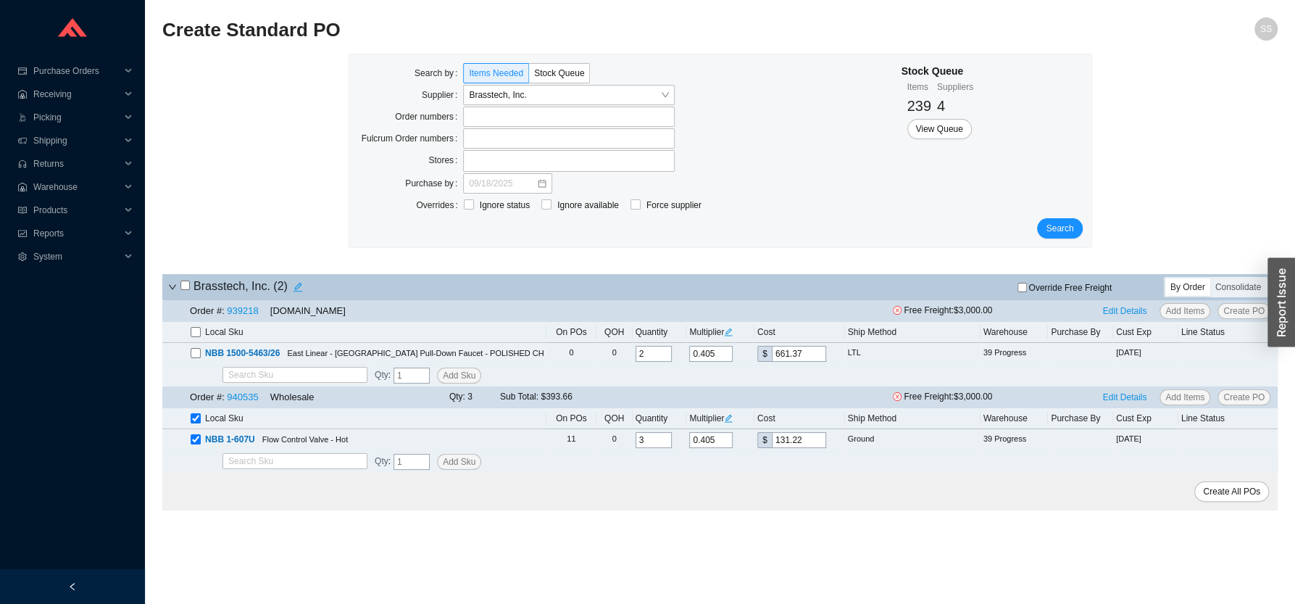
click at [1024, 292] on input "Override Free Freight" at bounding box center [1021, 287] width 9 height 9
checkbox input "true"
click at [1251, 496] on span "Create All POs" at bounding box center [1231, 491] width 57 height 14
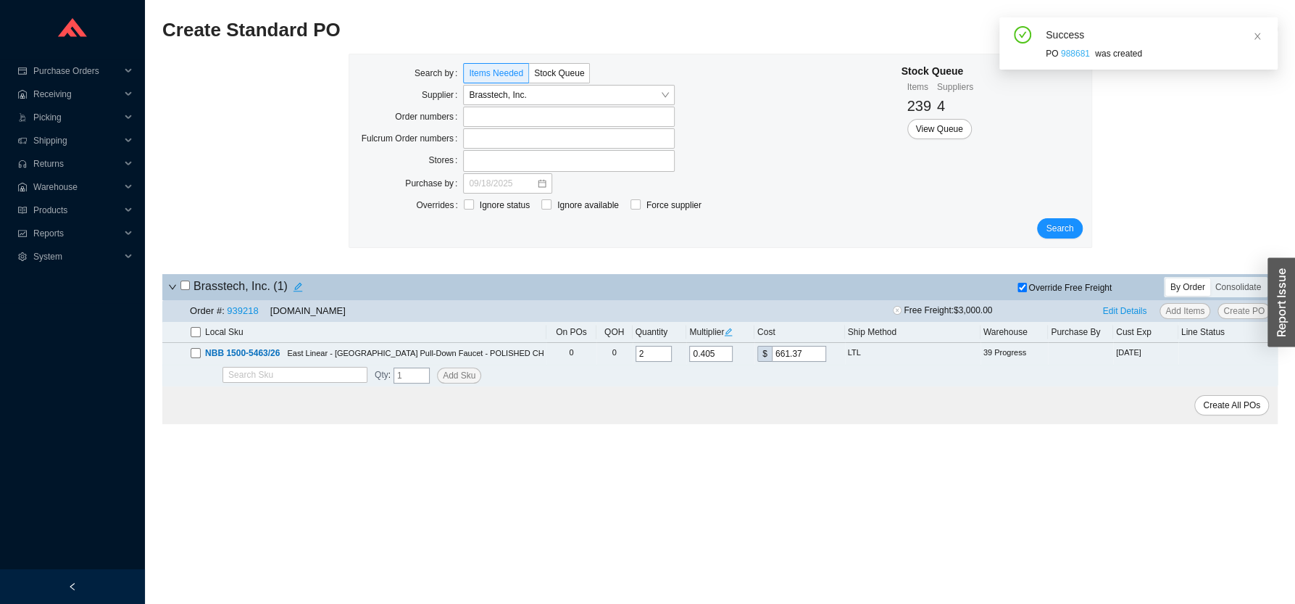
click at [1069, 54] on link "988681" at bounding box center [1075, 54] width 29 height 10
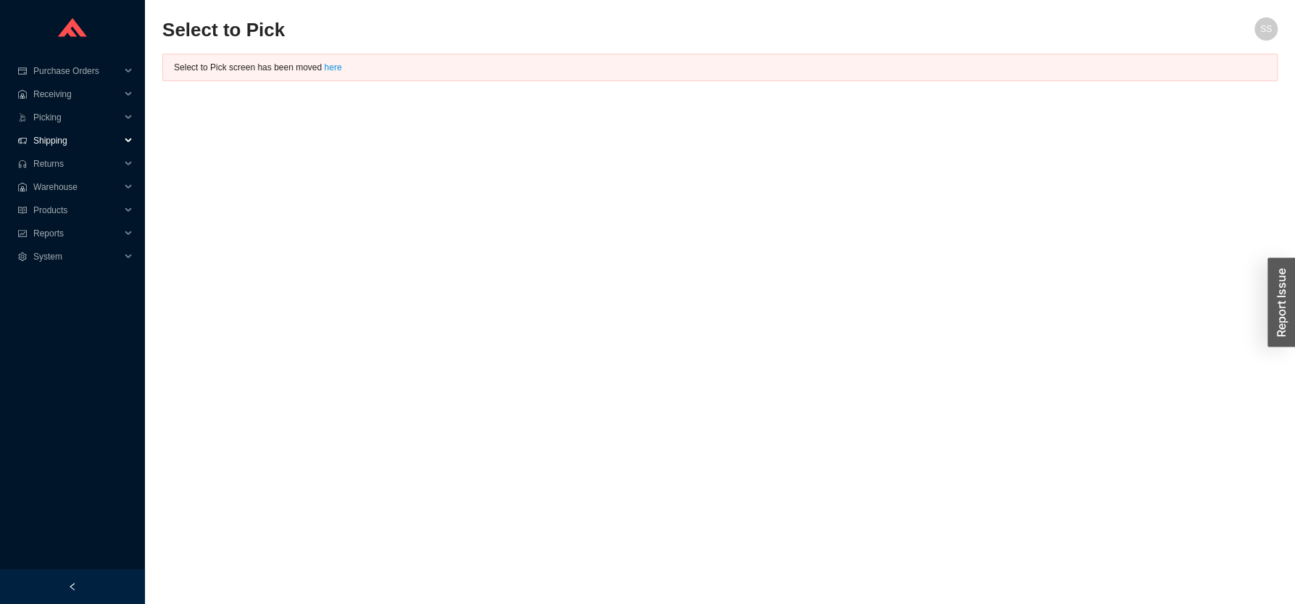
click at [74, 138] on span "Shipping" at bounding box center [76, 140] width 87 height 23
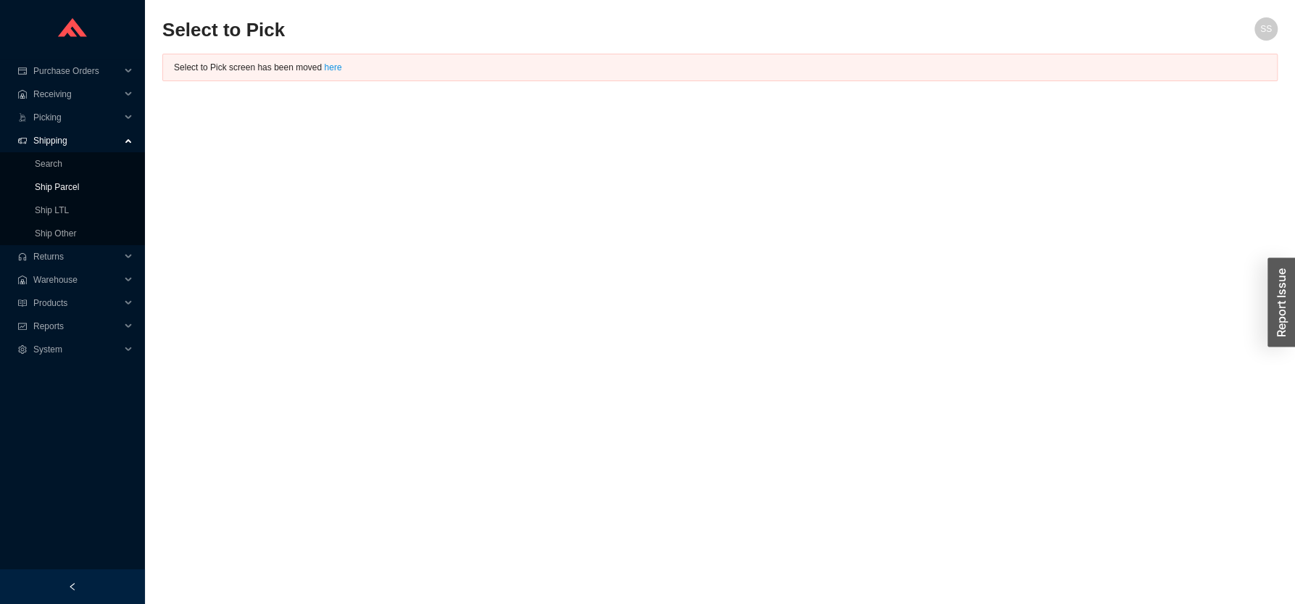
click at [68, 183] on link "Ship Parcel" at bounding box center [57, 187] width 44 height 10
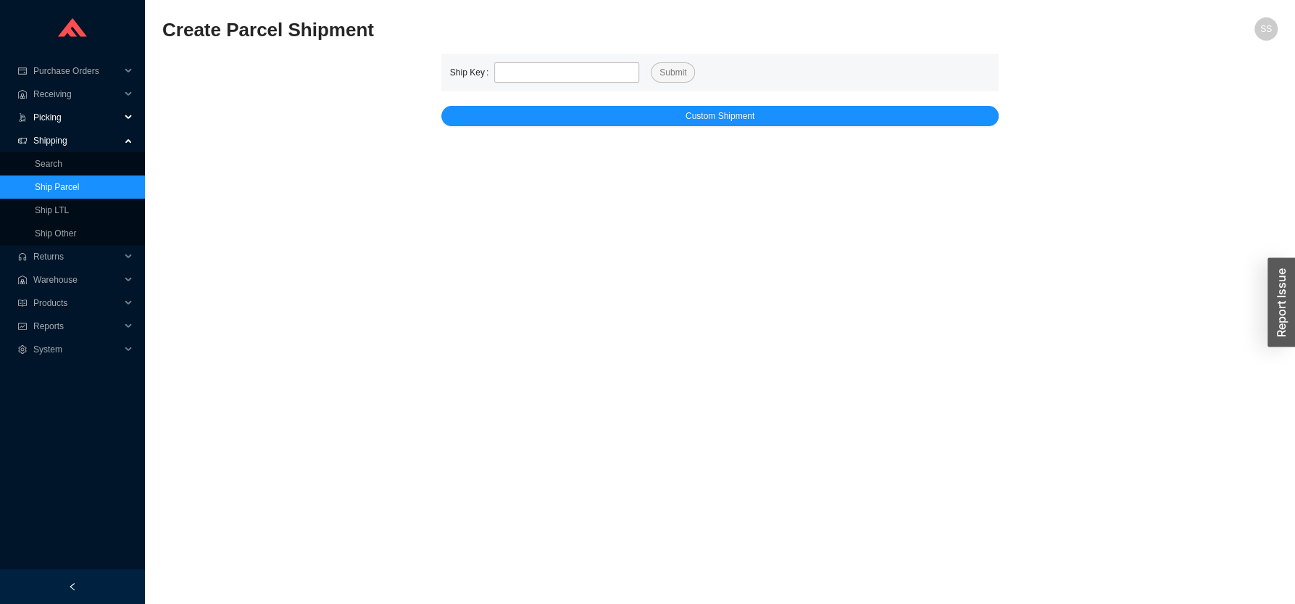
click at [70, 120] on span "Picking" at bounding box center [76, 117] width 87 height 23
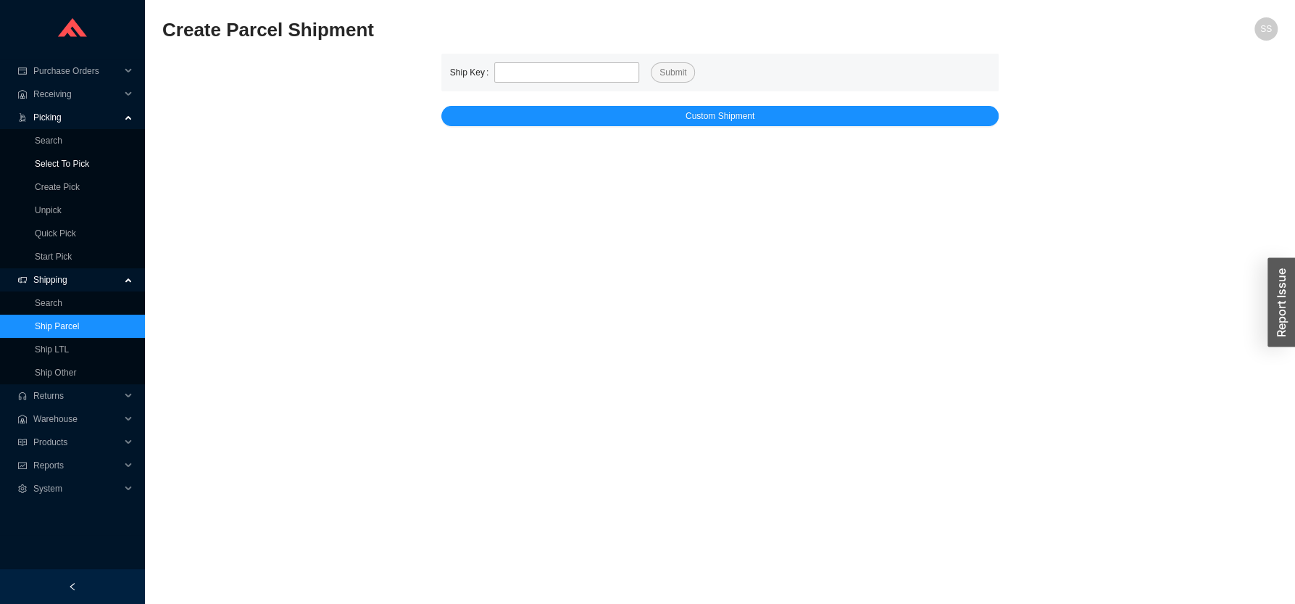
click at [62, 169] on link "Select To Pick" at bounding box center [62, 164] width 54 height 10
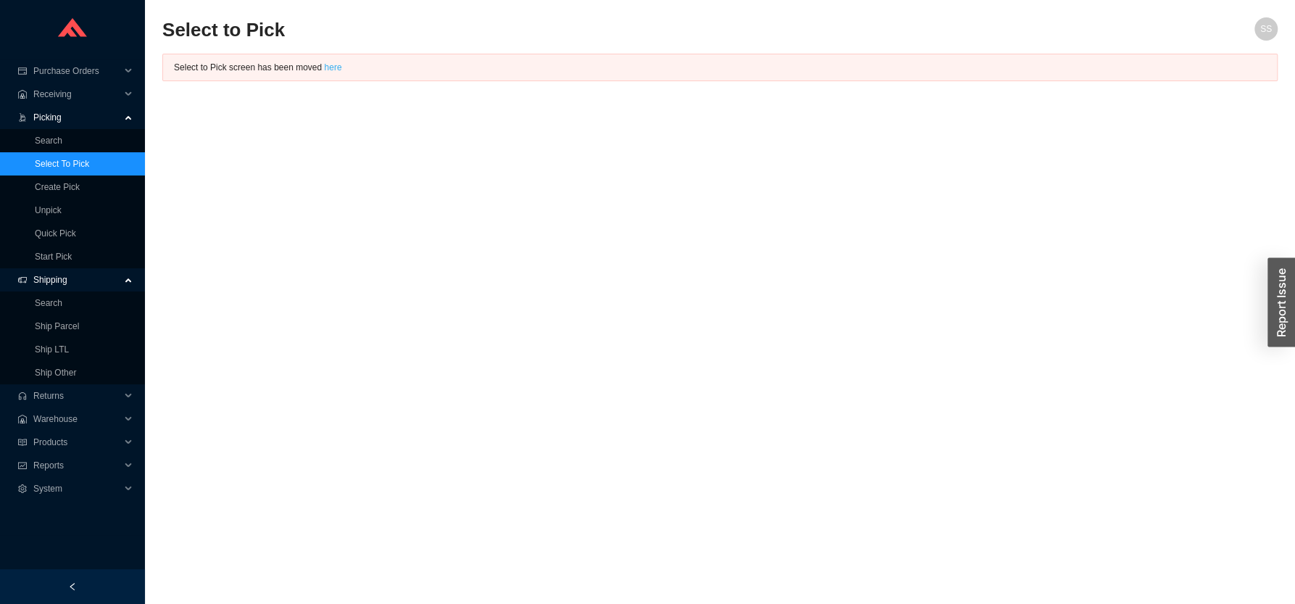
click at [334, 68] on link "here" at bounding box center [332, 67] width 17 height 10
